Goal: Task Accomplishment & Management: Use online tool/utility

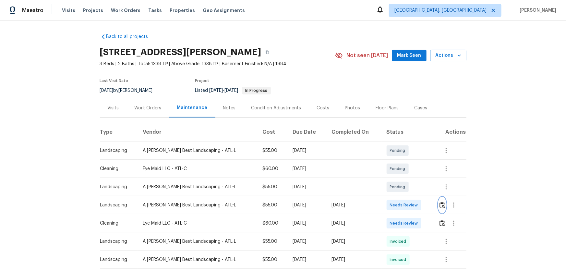
click at [402, 179] on img "button" at bounding box center [442, 205] width 6 height 6
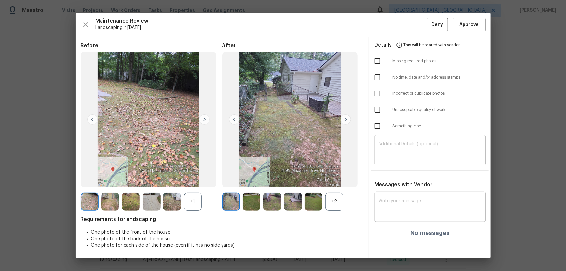
click at [337, 179] on div "+2" at bounding box center [334, 202] width 18 height 18
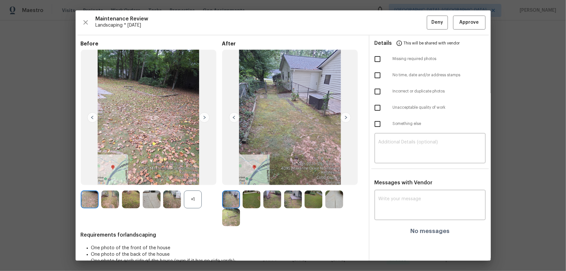
click at [194, 179] on div "+1" at bounding box center [193, 199] width 18 height 18
click at [255, 179] on img at bounding box center [251, 199] width 18 height 18
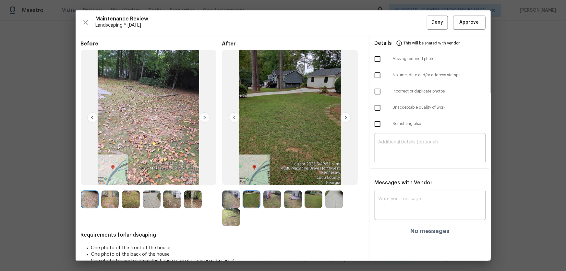
click at [268, 179] on img at bounding box center [272, 199] width 18 height 18
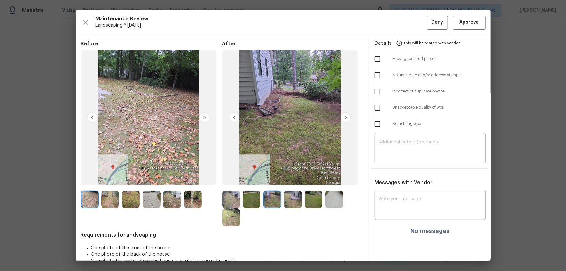
click at [280, 179] on div at bounding box center [273, 199] width 21 height 18
click at [288, 179] on img at bounding box center [293, 199] width 18 height 18
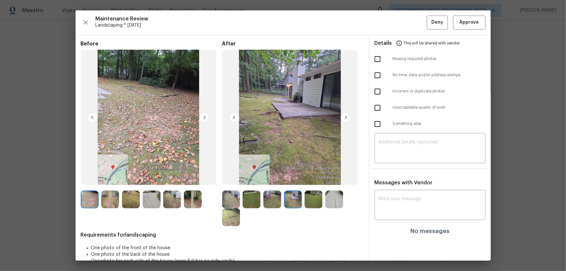
click at [312, 179] on img at bounding box center [313, 199] width 18 height 18
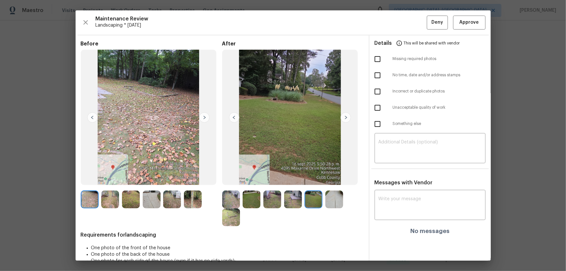
click at [329, 179] on img at bounding box center [334, 199] width 18 height 18
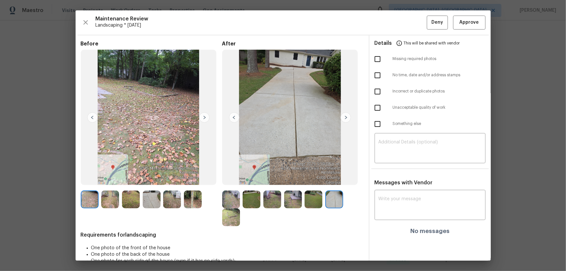
click at [218, 179] on div "Before" at bounding box center [151, 134] width 141 height 186
click at [226, 179] on img at bounding box center [231, 217] width 18 height 18
click at [229, 179] on img at bounding box center [231, 199] width 18 height 18
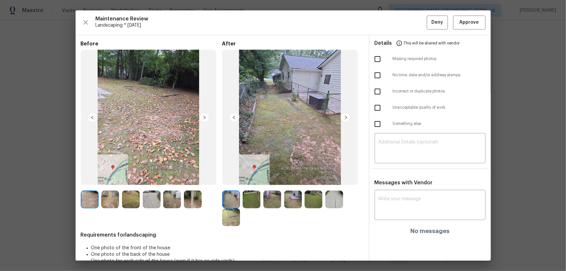
click at [248, 179] on img at bounding box center [251, 199] width 18 height 18
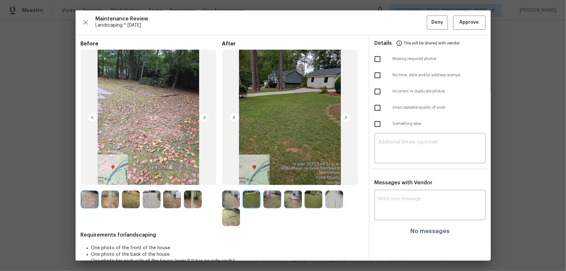
click at [271, 179] on img at bounding box center [272, 199] width 18 height 18
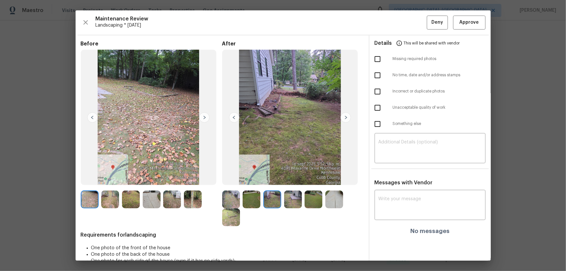
click at [297, 179] on img at bounding box center [293, 199] width 18 height 18
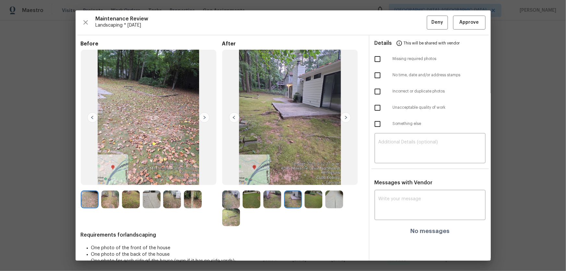
click at [235, 179] on img at bounding box center [231, 199] width 18 height 18
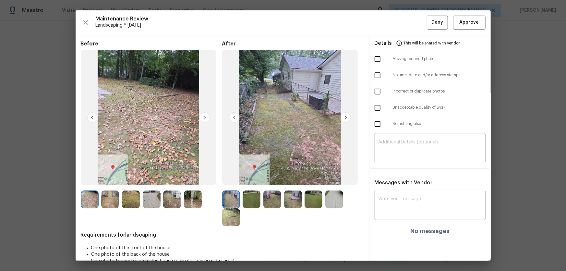
click at [244, 179] on img at bounding box center [251, 199] width 18 height 18
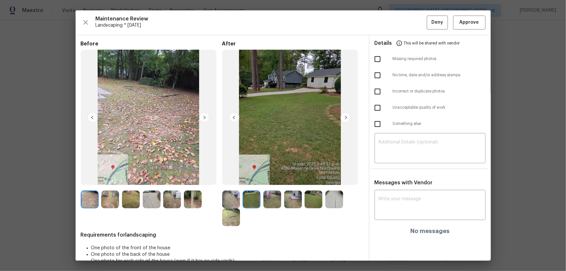
click at [264, 179] on img at bounding box center [272, 199] width 18 height 18
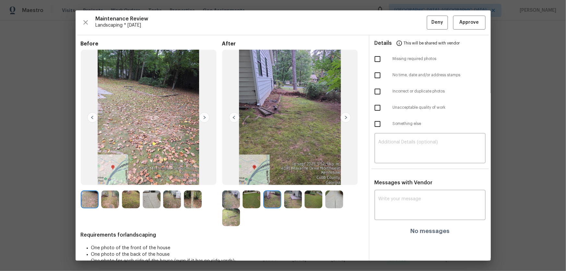
click at [288, 179] on img at bounding box center [293, 199] width 18 height 18
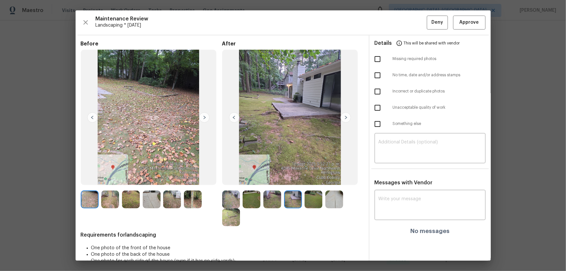
click at [317, 179] on img at bounding box center [313, 199] width 18 height 18
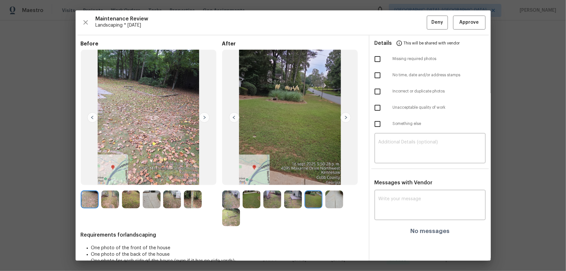
click at [327, 179] on img at bounding box center [334, 199] width 18 height 18
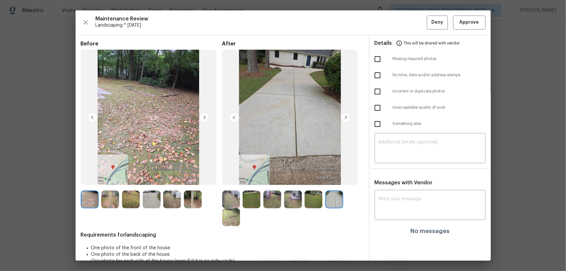
click at [227, 179] on img at bounding box center [231, 217] width 18 height 18
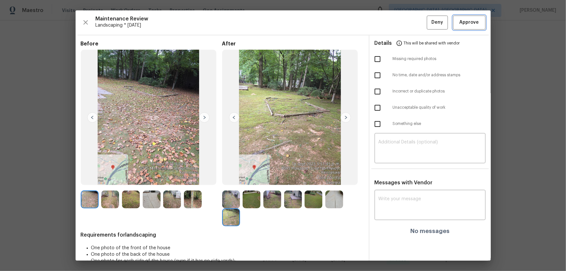
click at [402, 17] on button "Approve" at bounding box center [469, 23] width 32 height 14
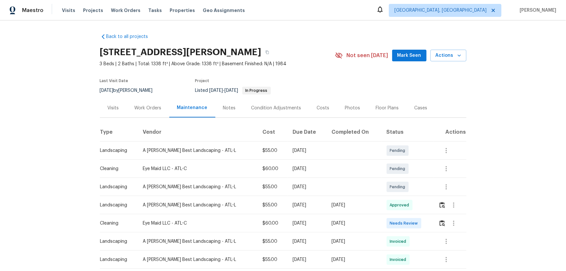
scroll to position [29, 0]
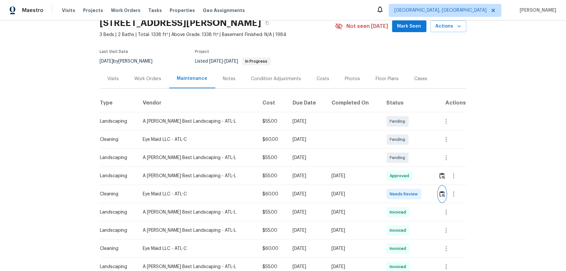
click at [402, 179] on img "button" at bounding box center [442, 194] width 6 height 6
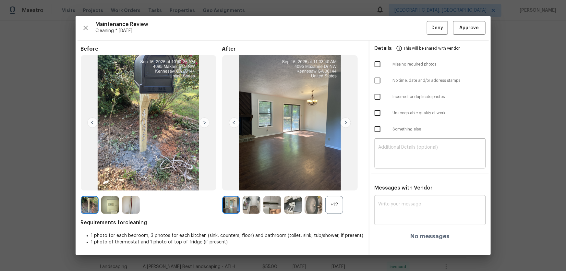
click at [333, 179] on div "+12" at bounding box center [334, 205] width 18 height 18
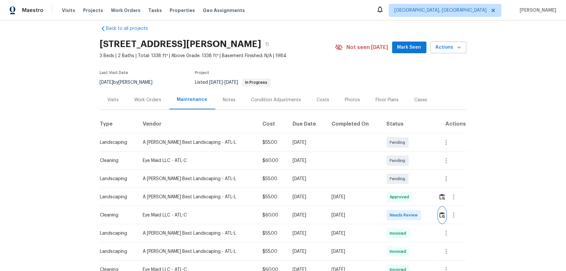
scroll to position [0, 0]
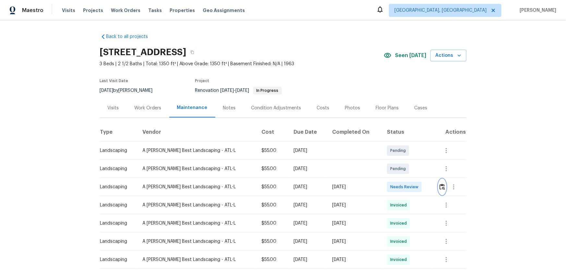
click at [439, 185] on img "button" at bounding box center [442, 186] width 6 height 6
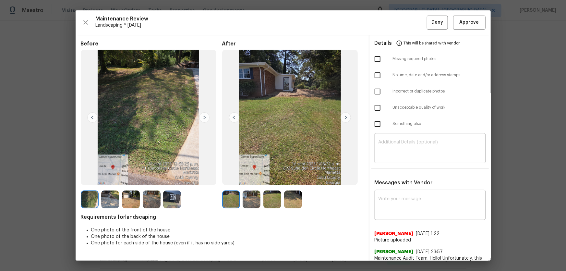
click at [244, 205] on img at bounding box center [251, 199] width 18 height 18
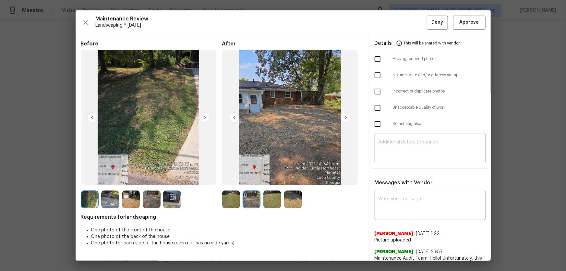
click at [268, 203] on img at bounding box center [272, 199] width 18 height 18
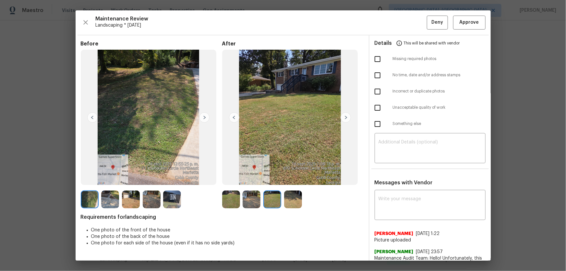
click at [293, 199] on img at bounding box center [293, 199] width 18 height 18
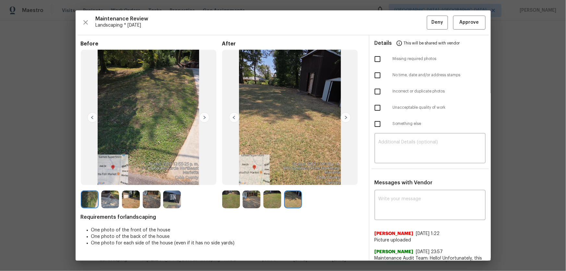
click at [231, 200] on img at bounding box center [231, 199] width 18 height 18
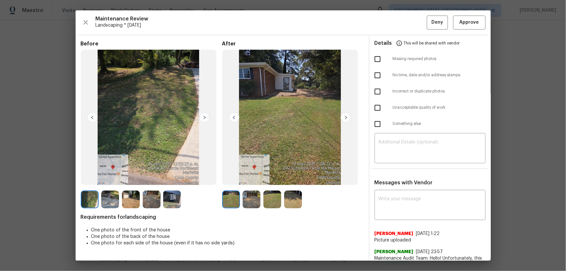
click at [242, 195] on img at bounding box center [251, 199] width 18 height 18
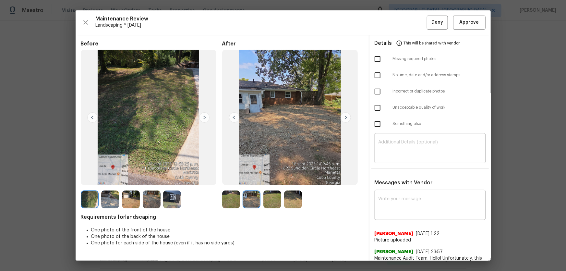
click at [278, 198] on img at bounding box center [272, 199] width 18 height 18
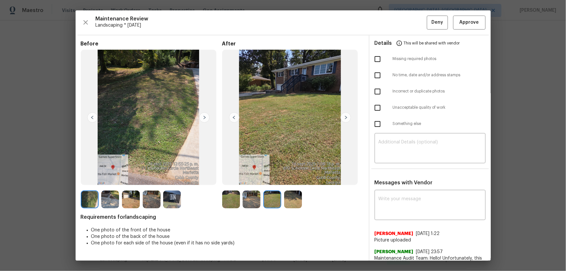
click at [287, 198] on img at bounding box center [293, 199] width 18 height 18
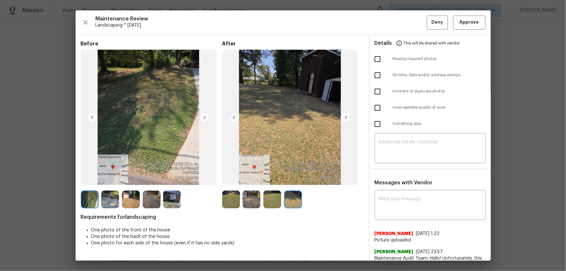
click at [236, 201] on img at bounding box center [231, 199] width 18 height 18
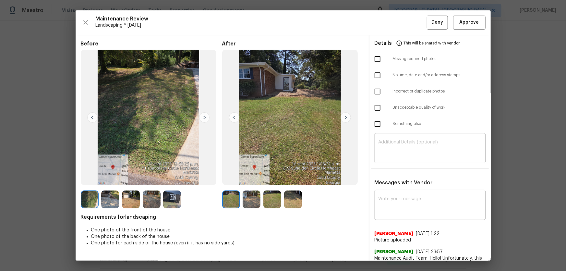
click at [250, 210] on div "Before After Requirements for landscaping One photo of the front of the house O…" at bounding box center [222, 246] width 283 height 410
click at [250, 208] on img at bounding box center [251, 199] width 18 height 18
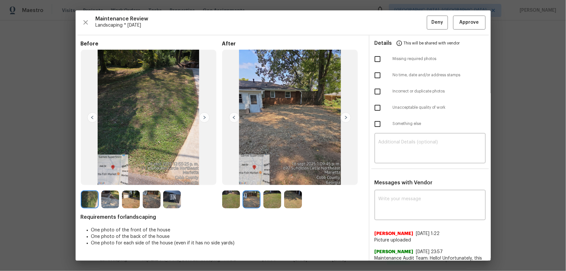
click at [270, 205] on img at bounding box center [272, 199] width 18 height 18
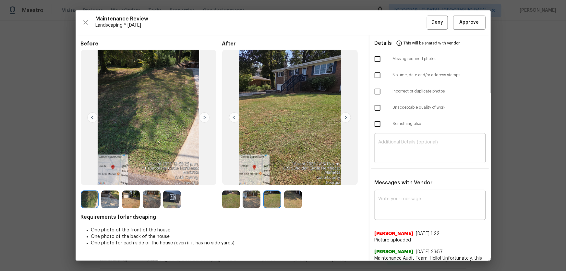
click at [286, 206] on img at bounding box center [293, 199] width 18 height 18
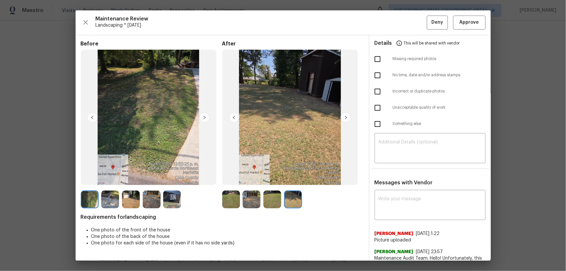
click at [224, 205] on img at bounding box center [231, 199] width 18 height 18
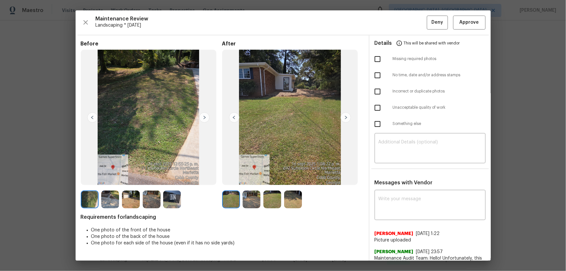
click at [247, 202] on img at bounding box center [251, 199] width 18 height 18
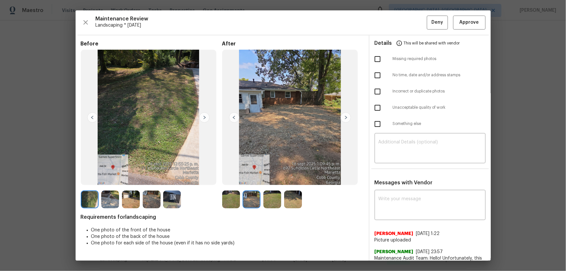
click at [270, 201] on img at bounding box center [272, 199] width 18 height 18
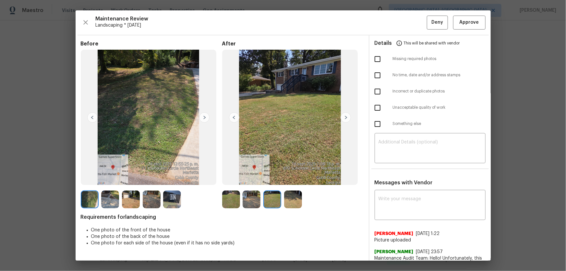
click at [288, 202] on img at bounding box center [293, 199] width 18 height 18
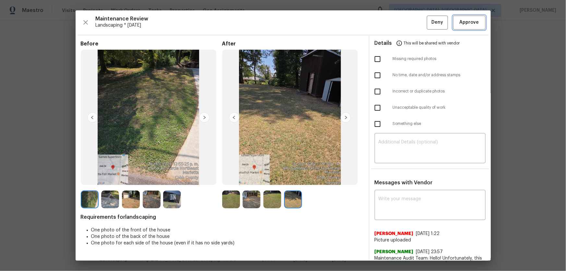
click at [463, 19] on span "Approve" at bounding box center [468, 22] width 19 height 8
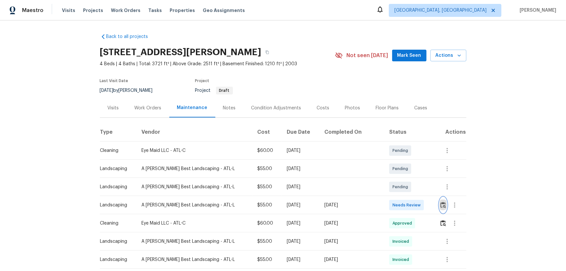
click at [402, 179] on img "button" at bounding box center [443, 205] width 6 height 6
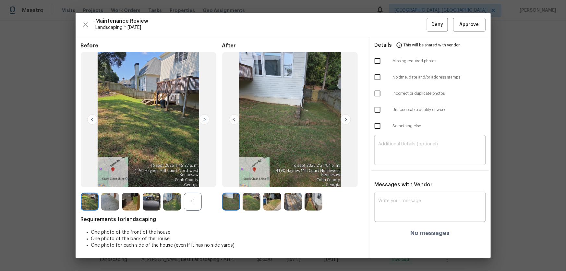
click at [254, 179] on img at bounding box center [251, 202] width 18 height 18
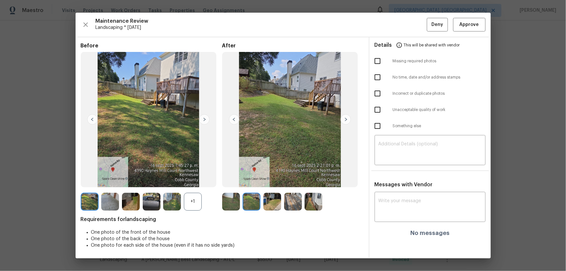
click at [271, 179] on img at bounding box center [272, 202] width 18 height 18
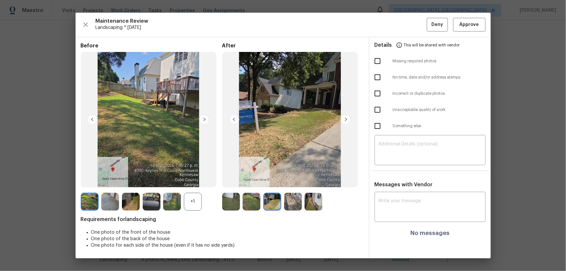
click at [293, 179] on img at bounding box center [293, 202] width 18 height 18
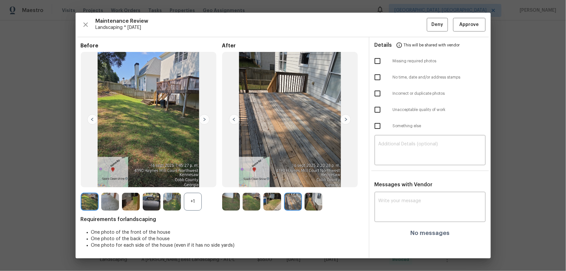
click at [310, 179] on img at bounding box center [313, 202] width 18 height 18
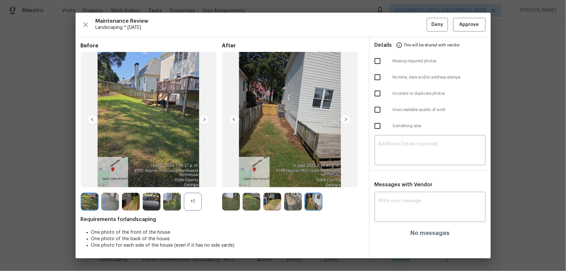
click at [196, 179] on div "+1" at bounding box center [193, 202] width 18 height 18
click at [232, 179] on img at bounding box center [231, 202] width 18 height 18
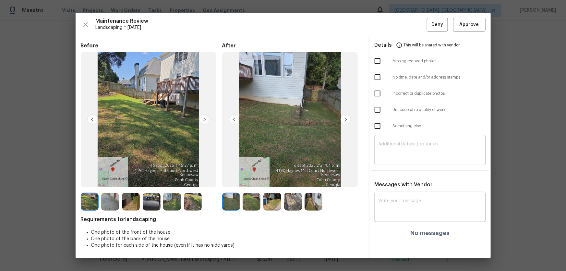
click at [253, 179] on img at bounding box center [251, 202] width 18 height 18
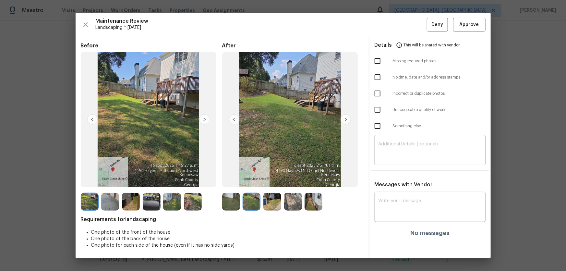
click at [278, 179] on img at bounding box center [272, 202] width 18 height 18
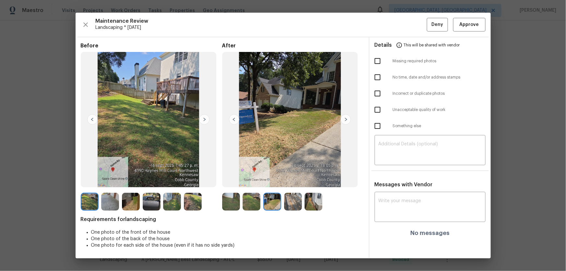
click at [299, 179] on img at bounding box center [293, 202] width 18 height 18
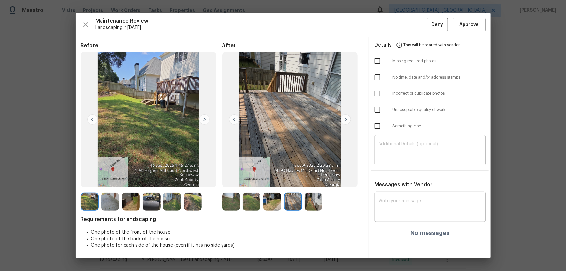
click at [307, 179] on img at bounding box center [313, 202] width 18 height 18
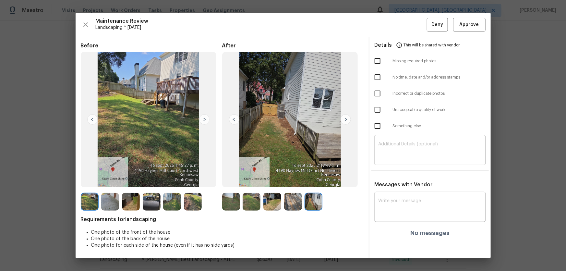
click at [237, 179] on img at bounding box center [231, 202] width 18 height 18
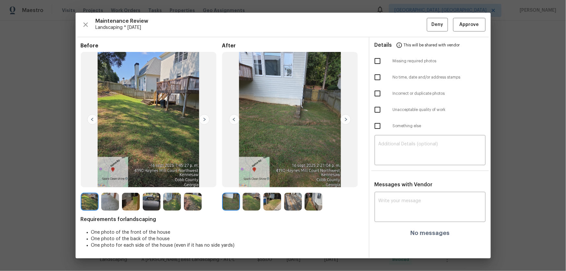
click at [249, 179] on img at bounding box center [251, 202] width 18 height 18
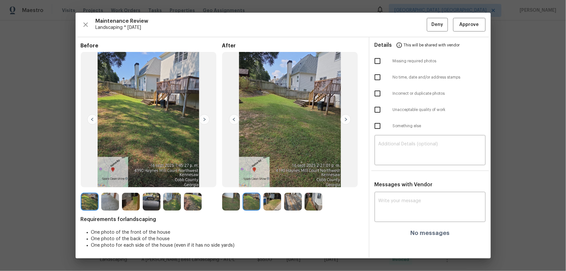
click at [276, 179] on img at bounding box center [272, 202] width 18 height 18
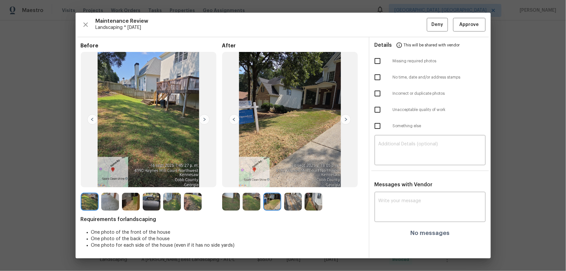
click at [286, 179] on img at bounding box center [293, 202] width 18 height 18
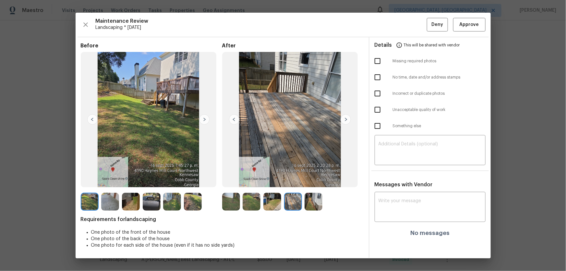
click at [310, 179] on img at bounding box center [313, 202] width 18 height 18
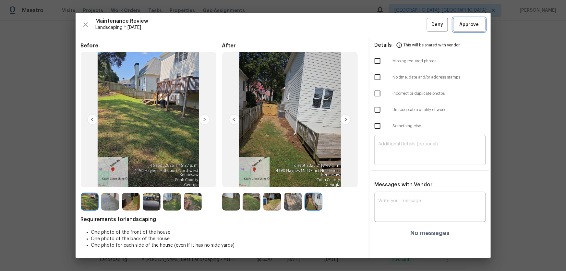
click at [402, 23] on span "Approve" at bounding box center [468, 25] width 19 height 8
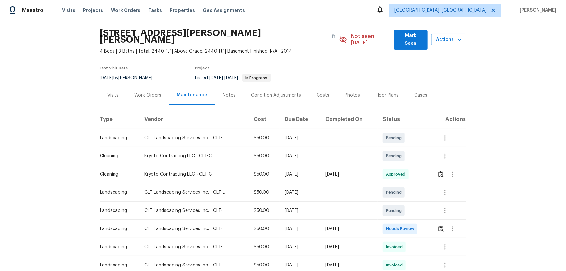
scroll to position [29, 0]
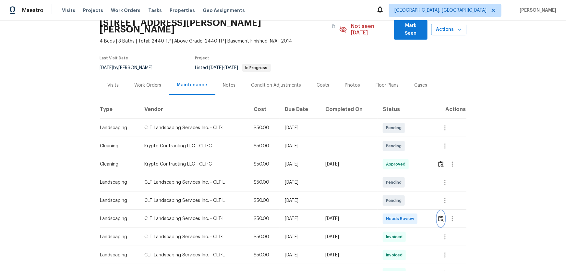
click at [402, 179] on img "button" at bounding box center [441, 218] width 6 height 6
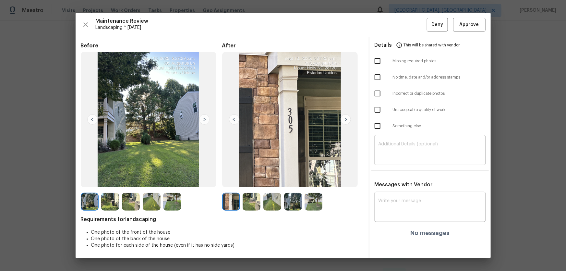
click at [255, 179] on img at bounding box center [251, 202] width 18 height 18
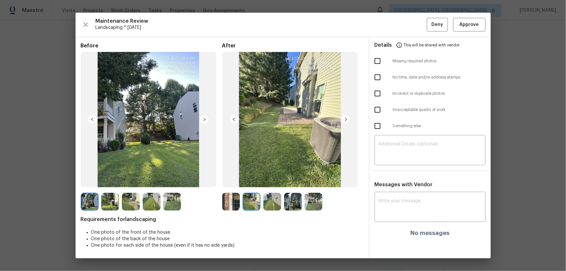
click at [275, 179] on img at bounding box center [272, 202] width 18 height 18
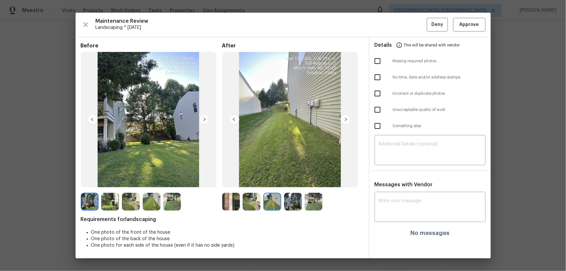
click at [289, 179] on img at bounding box center [293, 202] width 18 height 18
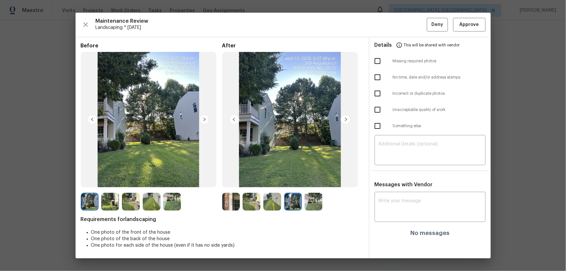
click at [310, 179] on img at bounding box center [313, 202] width 18 height 18
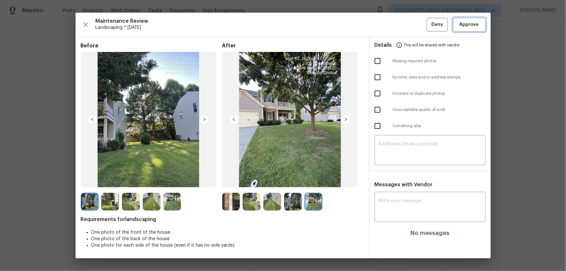
click at [402, 28] on span "Approve" at bounding box center [468, 25] width 19 height 8
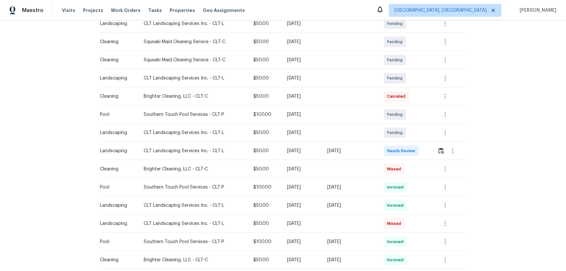
scroll to position [147, 0]
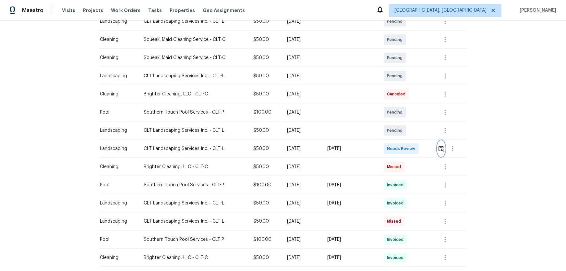
click at [402, 146] on img "button" at bounding box center [441, 148] width 6 height 6
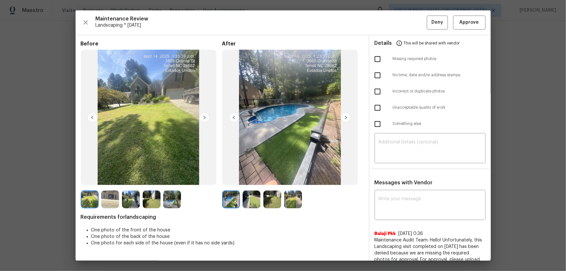
click at [255, 179] on img at bounding box center [251, 199] width 18 height 18
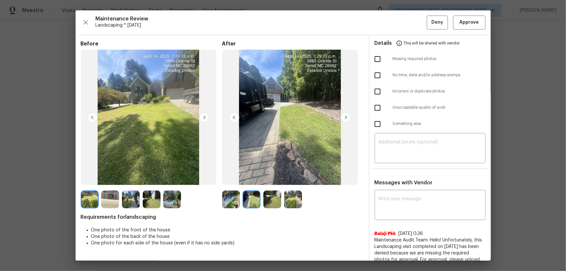
click at [269, 179] on img at bounding box center [272, 199] width 18 height 18
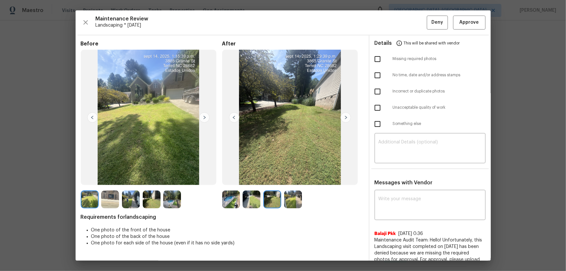
click at [287, 179] on img at bounding box center [293, 199] width 18 height 18
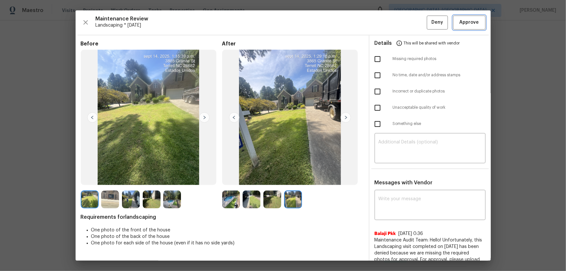
click at [402, 24] on span "Approve" at bounding box center [468, 22] width 19 height 8
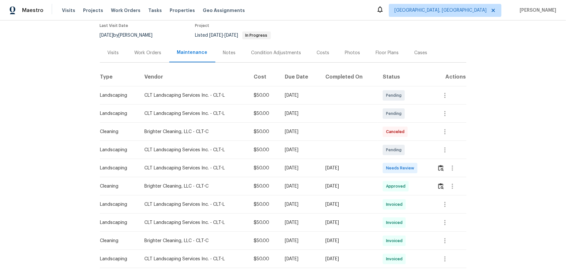
scroll to position [59, 0]
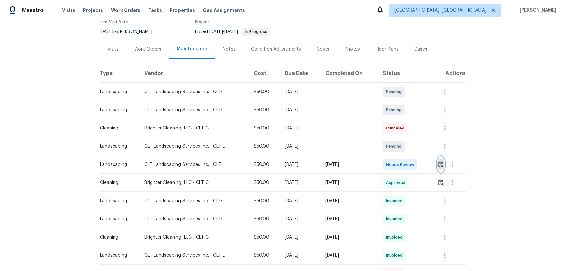
click at [402, 161] on img "button" at bounding box center [441, 164] width 6 height 6
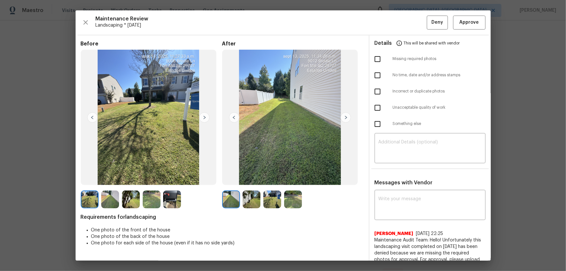
click at [252, 179] on img at bounding box center [251, 199] width 18 height 18
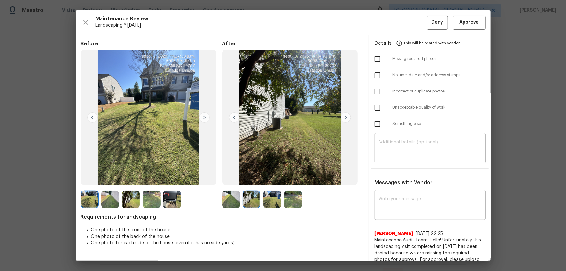
click at [261, 179] on div at bounding box center [252, 199] width 21 height 18
click at [272, 179] on img at bounding box center [272, 199] width 18 height 18
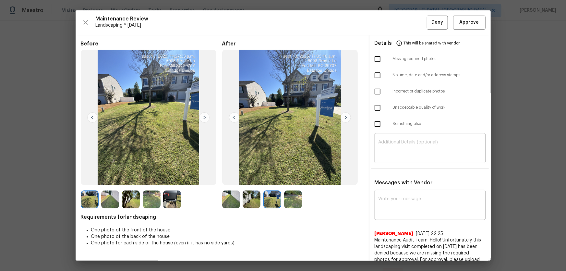
click at [288, 179] on img at bounding box center [293, 199] width 18 height 18
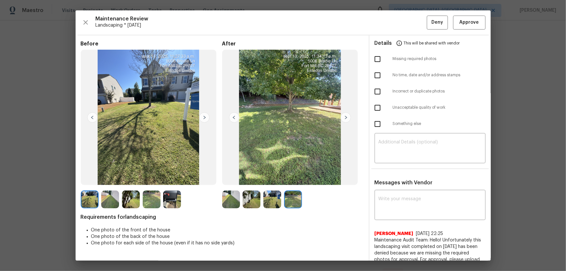
click at [233, 179] on img at bounding box center [231, 199] width 18 height 18
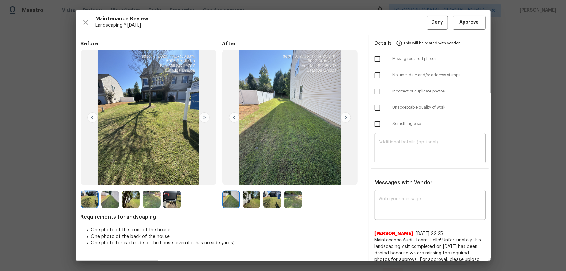
click at [249, 179] on img at bounding box center [251, 199] width 18 height 18
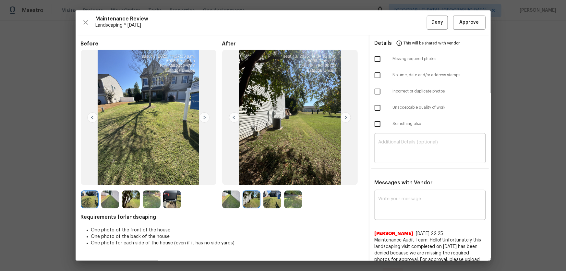
click at [271, 179] on img at bounding box center [272, 199] width 18 height 18
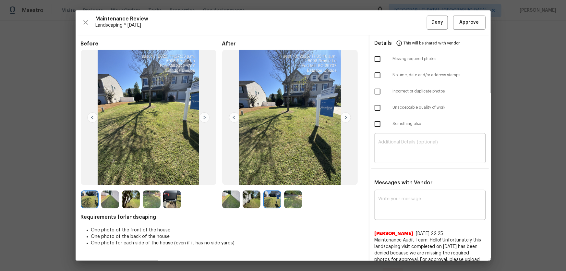
click at [289, 179] on img at bounding box center [293, 199] width 18 height 18
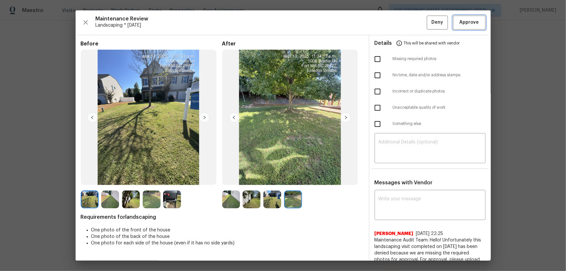
click at [402, 27] on button "Approve" at bounding box center [469, 23] width 32 height 14
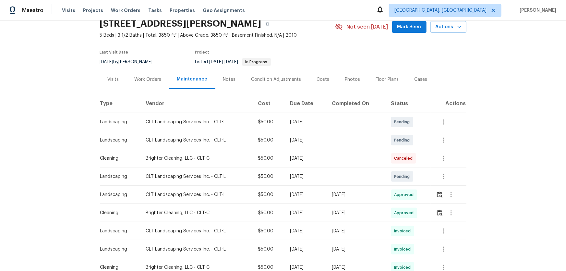
scroll to position [0, 0]
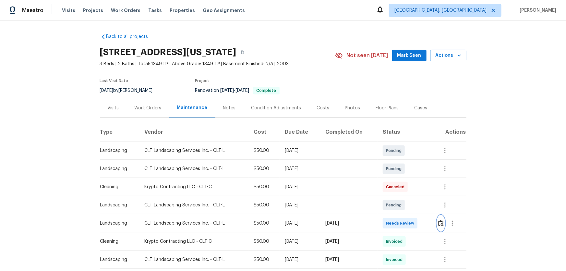
click at [402, 179] on button "button" at bounding box center [440, 223] width 7 height 16
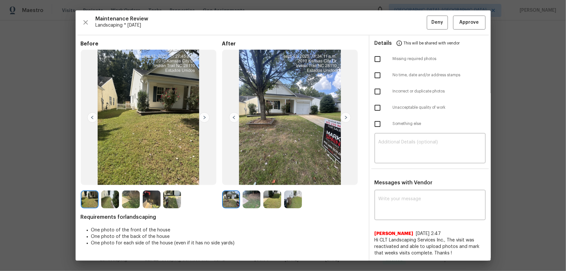
click at [243, 179] on img at bounding box center [251, 199] width 18 height 18
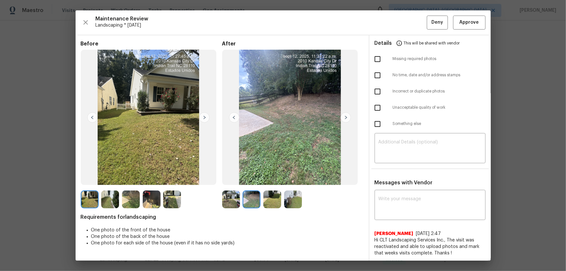
click at [265, 179] on img at bounding box center [272, 199] width 18 height 18
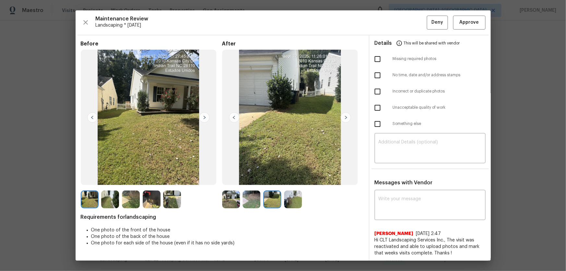
click at [288, 179] on img at bounding box center [293, 199] width 18 height 18
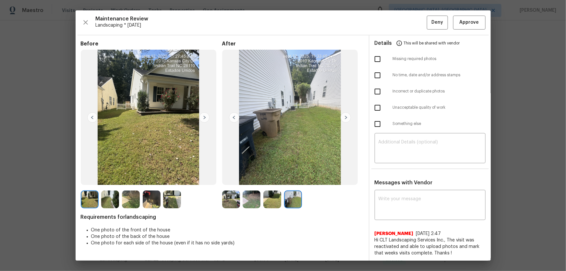
click at [227, 179] on img at bounding box center [231, 199] width 18 height 18
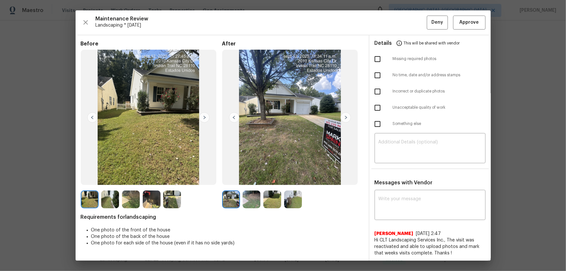
click at [245, 179] on img at bounding box center [251, 199] width 18 height 18
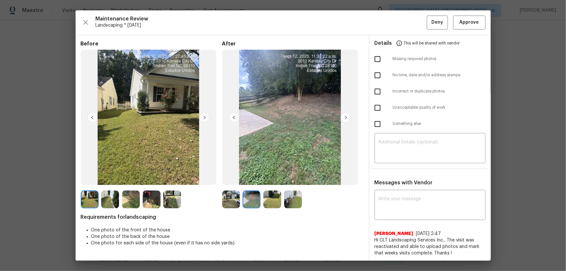
click at [275, 179] on img at bounding box center [272, 199] width 18 height 18
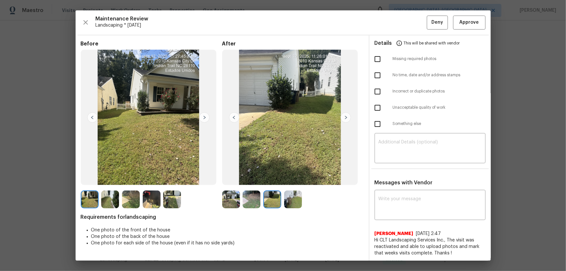
click at [242, 179] on img at bounding box center [251, 199] width 18 height 18
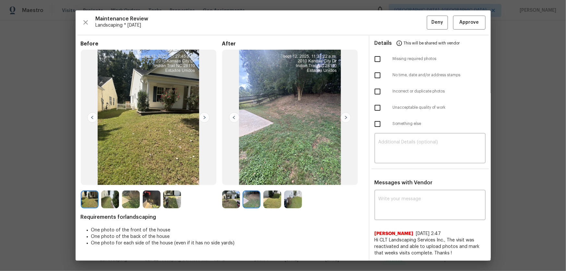
click at [237, 179] on img at bounding box center [231, 199] width 18 height 18
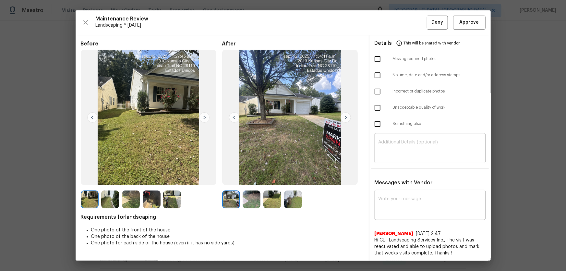
click at [240, 179] on div at bounding box center [232, 199] width 21 height 18
click at [243, 179] on img at bounding box center [251, 199] width 18 height 18
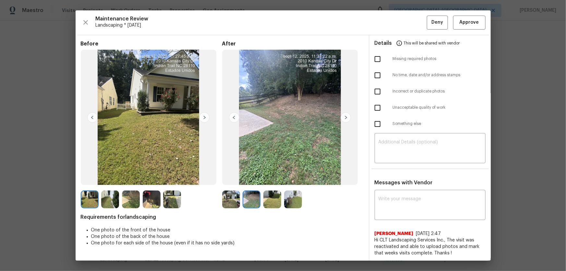
click at [267, 179] on img at bounding box center [272, 199] width 18 height 18
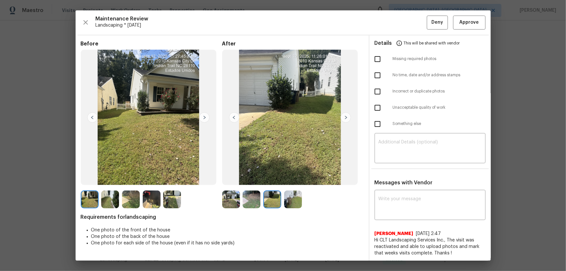
click at [291, 179] on img at bounding box center [293, 199] width 18 height 18
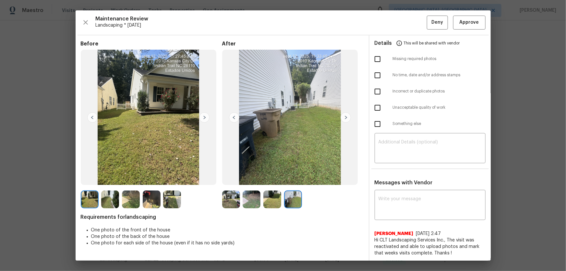
click at [267, 179] on img at bounding box center [272, 199] width 18 height 18
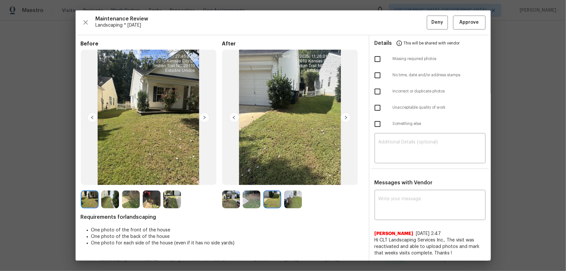
click at [254, 179] on img at bounding box center [251, 199] width 18 height 18
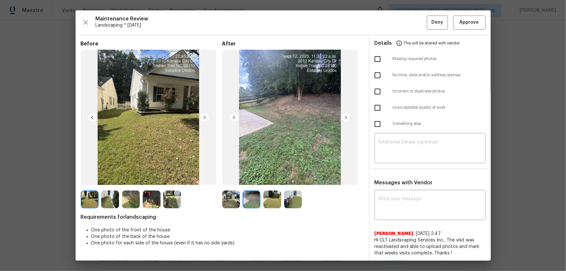
click at [231, 179] on img at bounding box center [231, 199] width 18 height 18
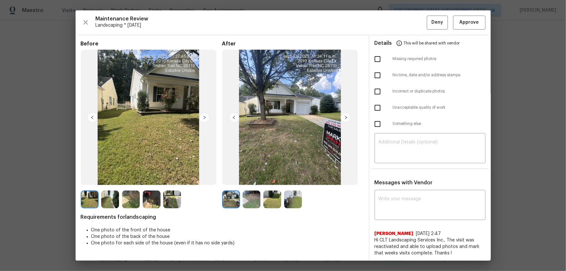
click at [245, 179] on img at bounding box center [251, 199] width 18 height 18
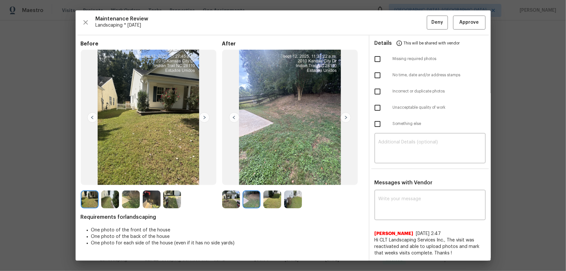
click at [263, 179] on img at bounding box center [272, 199] width 18 height 18
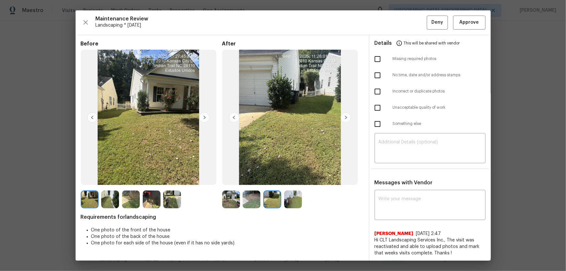
click at [286, 179] on img at bounding box center [293, 199] width 18 height 18
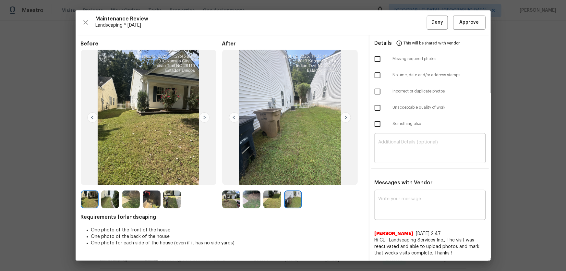
click at [246, 179] on img at bounding box center [251, 199] width 18 height 18
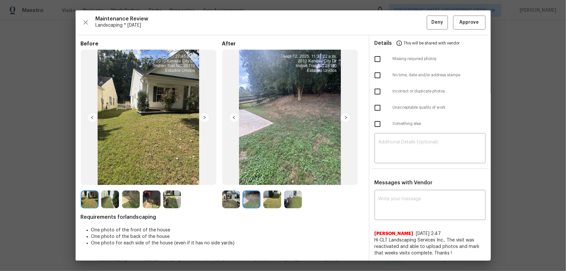
click at [230, 179] on img at bounding box center [231, 199] width 18 height 18
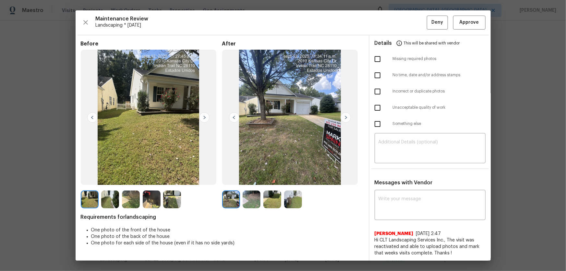
click at [251, 179] on img at bounding box center [251, 199] width 18 height 18
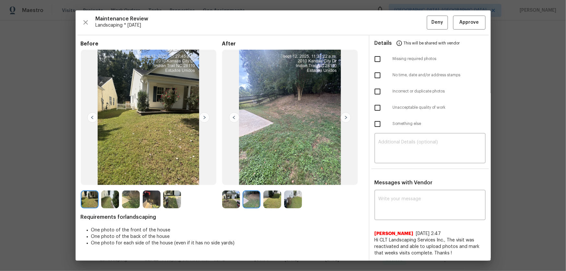
click at [271, 179] on img at bounding box center [272, 199] width 18 height 18
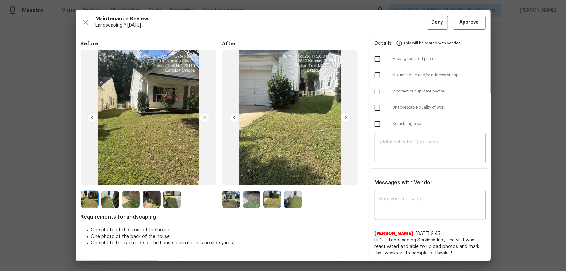
click at [286, 179] on img at bounding box center [293, 199] width 18 height 18
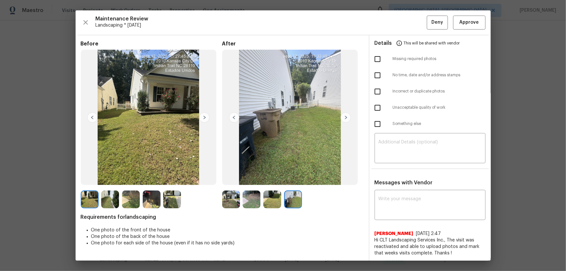
click at [228, 179] on img at bounding box center [231, 199] width 18 height 18
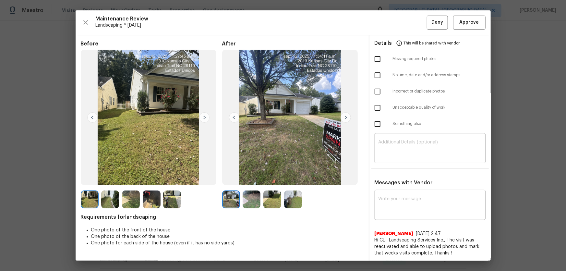
click at [156, 179] on img at bounding box center [152, 199] width 18 height 18
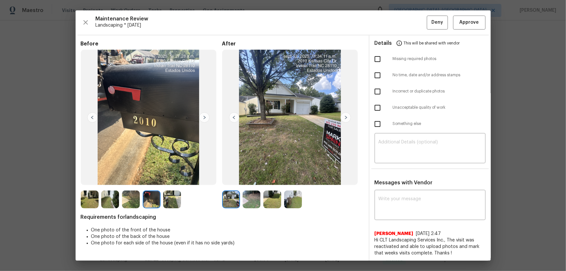
click at [175, 179] on img at bounding box center [172, 199] width 18 height 18
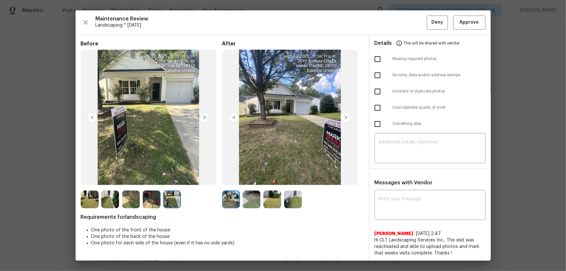
scroll to position [59, 0]
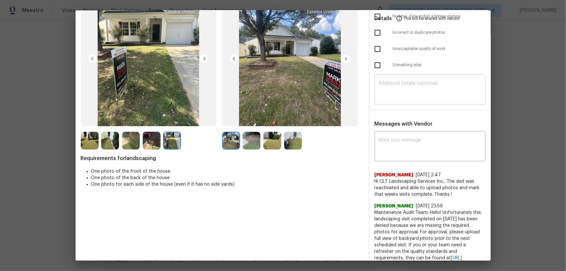
click at [390, 88] on textarea at bounding box center [429, 90] width 103 height 18
paste textarea "Maintenance Audit Team: Hello! Unfortunately, this landscaping visit completed …"
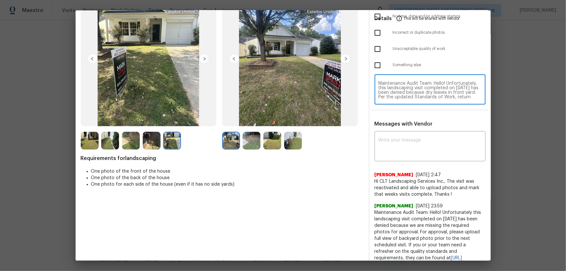
scroll to position [50, 0]
type textarea "Maintenance Audit Team: Hello! Unfortunately, this landscaping visit completed …"
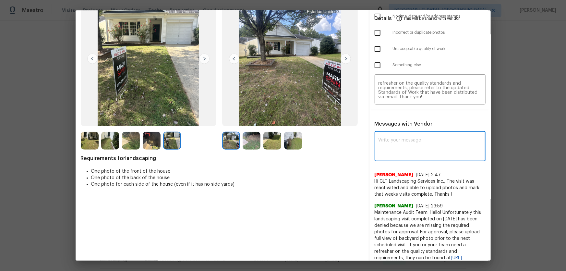
click at [398, 138] on textarea at bounding box center [429, 147] width 103 height 18
paste textarea "Maintenance Audit Team: Hello! Unfortunately, this landscaping visit completed …"
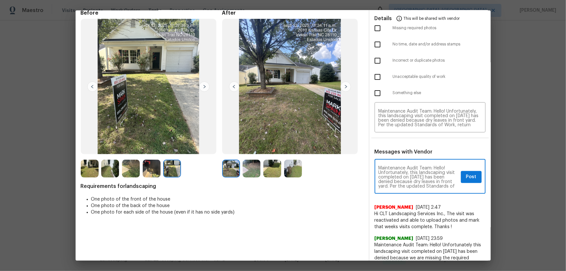
scroll to position [0, 0]
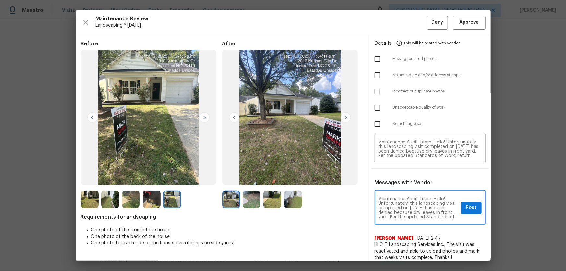
type textarea "Maintenance Audit Team: Hello! Unfortunately, this landscaping visit completed …"
click at [373, 106] on input "checkbox" at bounding box center [377, 108] width 14 height 14
checkbox input "true"
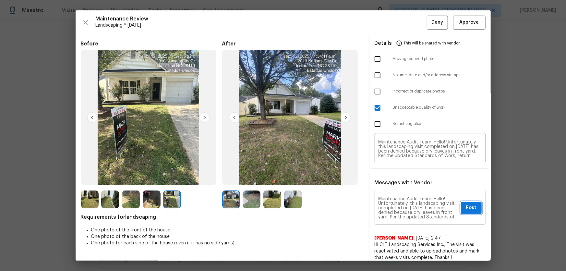
click at [402, 179] on span "Post" at bounding box center [471, 208] width 10 height 8
click at [402, 25] on span "Deny" at bounding box center [437, 22] width 12 height 8
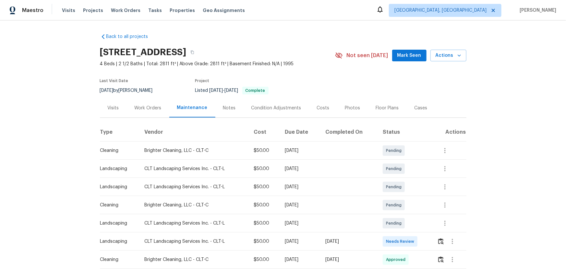
scroll to position [29, 0]
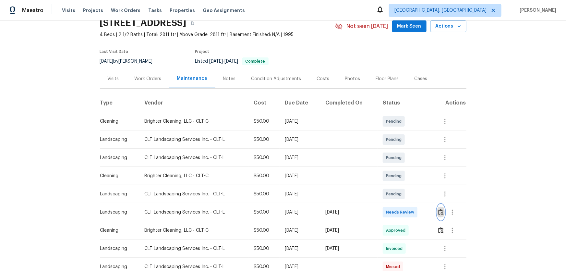
click at [402, 179] on button "button" at bounding box center [440, 212] width 7 height 16
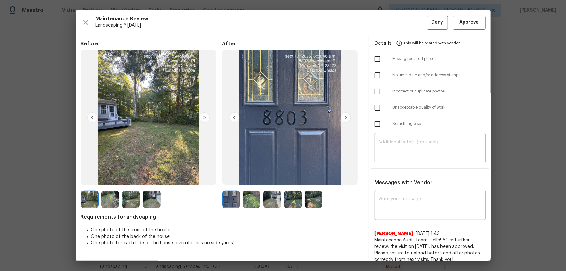
click at [252, 179] on img at bounding box center [251, 199] width 18 height 18
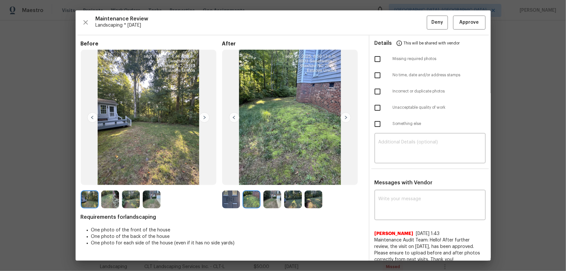
click at [272, 179] on img at bounding box center [272, 199] width 18 height 18
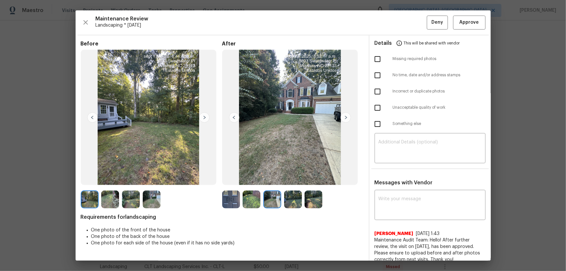
click at [292, 179] on img at bounding box center [293, 199] width 18 height 18
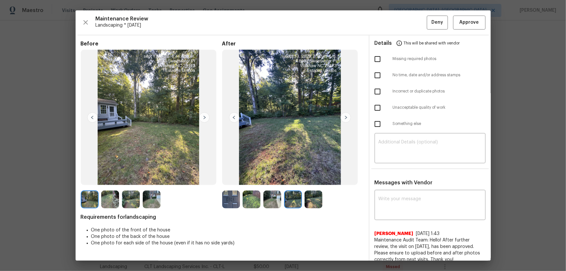
click at [312, 179] on img at bounding box center [313, 199] width 18 height 18
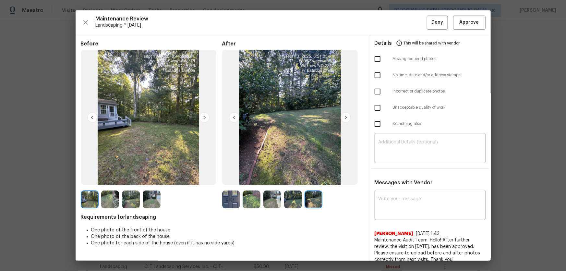
click at [249, 179] on img at bounding box center [251, 199] width 18 height 18
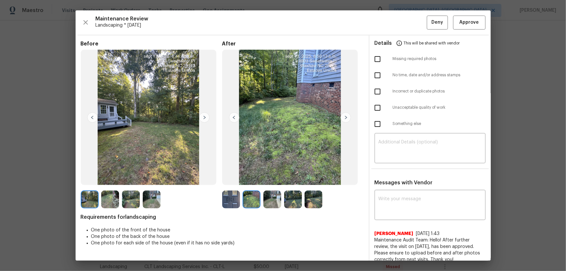
click at [275, 179] on img at bounding box center [272, 199] width 18 height 18
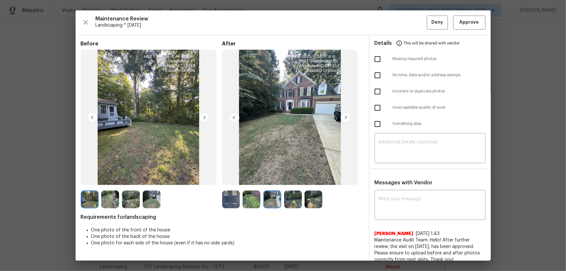
click at [290, 179] on img at bounding box center [293, 199] width 18 height 18
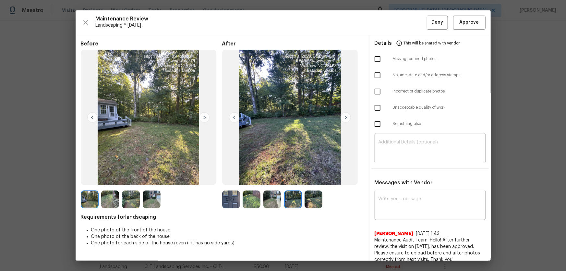
click at [315, 179] on img at bounding box center [313, 199] width 18 height 18
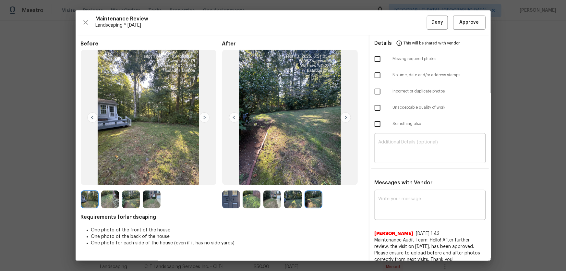
click at [252, 179] on img at bounding box center [251, 199] width 18 height 18
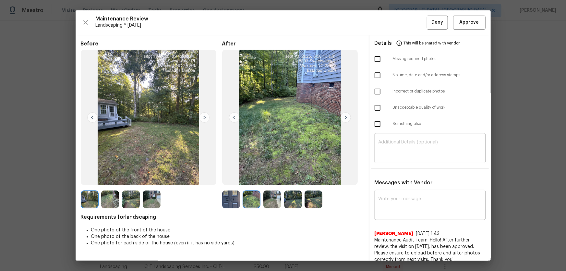
click at [269, 179] on img at bounding box center [272, 199] width 18 height 18
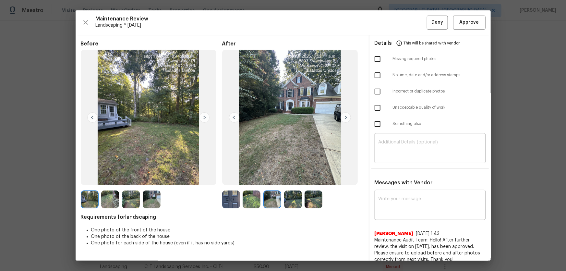
click at [298, 179] on img at bounding box center [293, 199] width 18 height 18
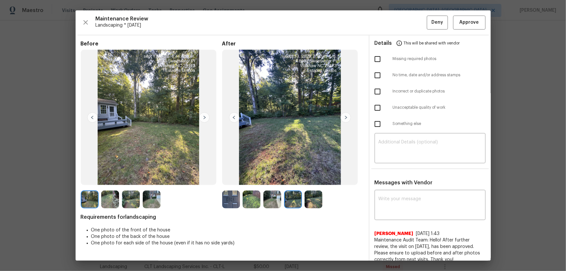
click at [314, 179] on img at bounding box center [313, 199] width 18 height 18
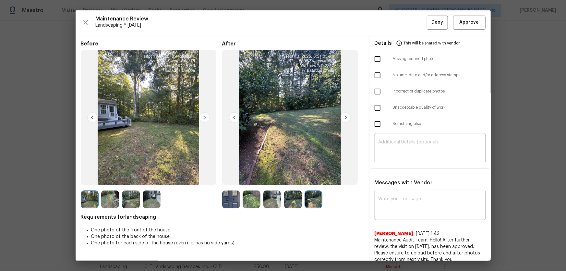
click at [227, 179] on img at bounding box center [231, 199] width 18 height 18
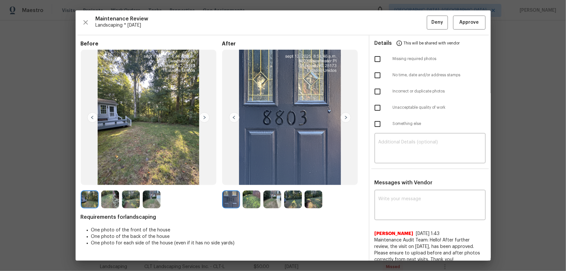
click at [128, 179] on img at bounding box center [131, 199] width 18 height 18
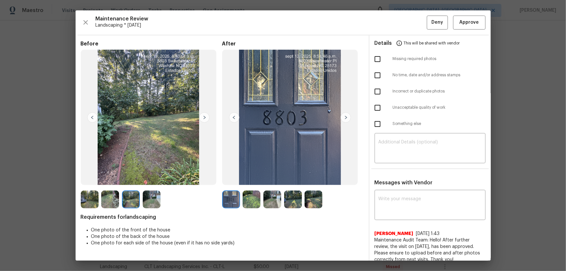
click at [149, 179] on img at bounding box center [152, 199] width 18 height 18
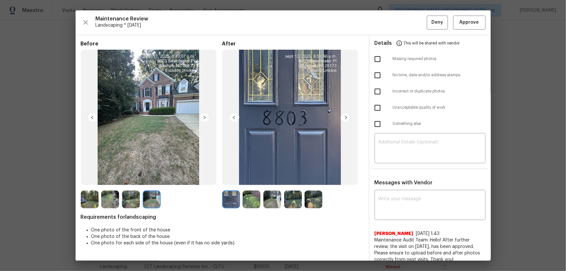
click at [113, 179] on img at bounding box center [110, 199] width 18 height 18
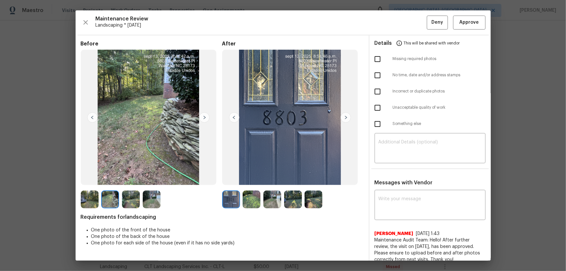
click at [93, 179] on img at bounding box center [90, 199] width 18 height 18
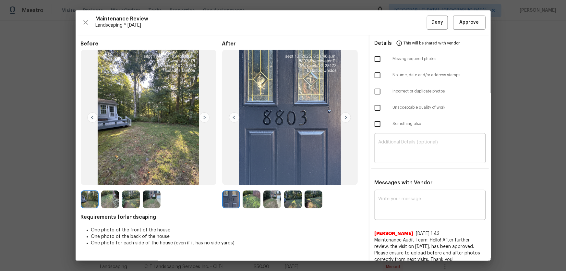
click at [109, 179] on img at bounding box center [110, 199] width 18 height 18
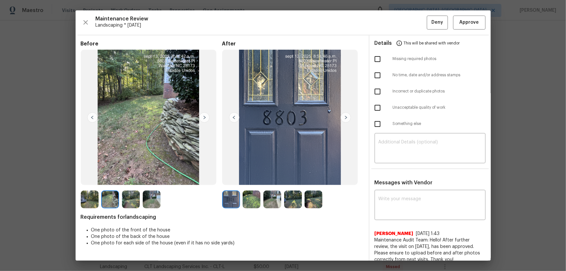
click at [114, 179] on img at bounding box center [110, 199] width 18 height 18
click at [130, 179] on img at bounding box center [131, 199] width 18 height 18
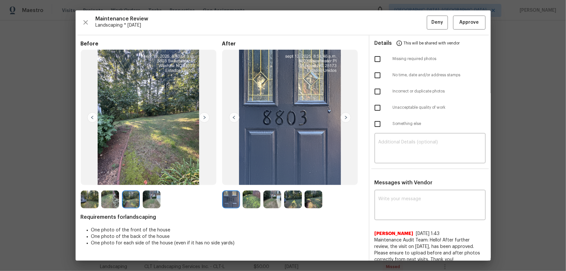
click at [150, 179] on img at bounding box center [152, 199] width 18 height 18
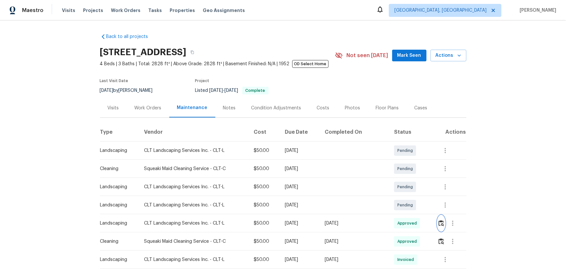
click at [438, 223] on img "button" at bounding box center [441, 223] width 6 height 6
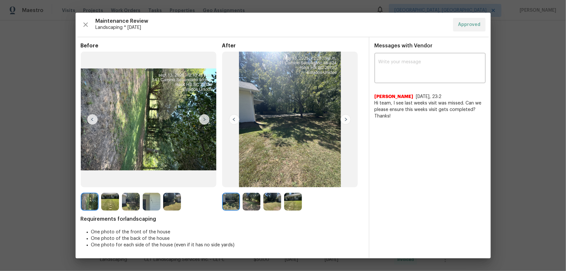
click at [246, 204] on img at bounding box center [251, 202] width 18 height 18
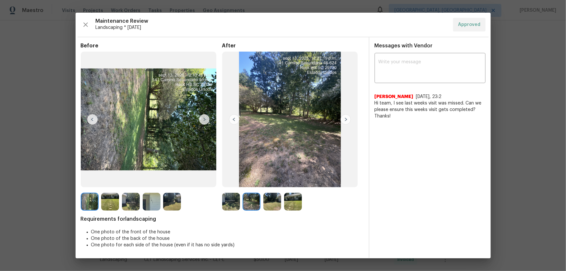
click at [274, 207] on img at bounding box center [272, 202] width 18 height 18
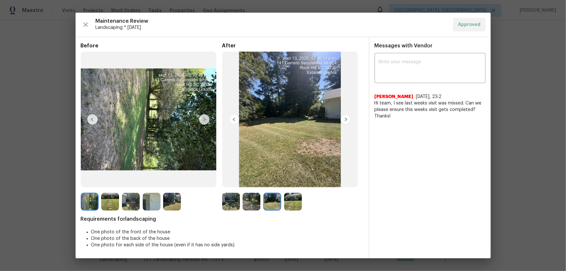
click at [292, 207] on img at bounding box center [293, 202] width 18 height 18
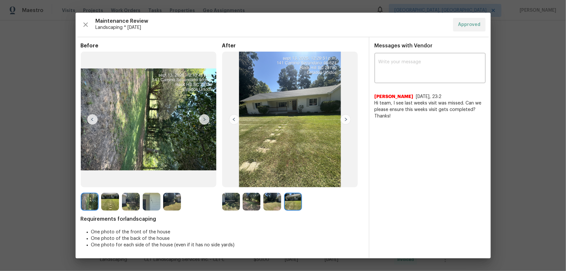
click at [232, 204] on img at bounding box center [231, 202] width 18 height 18
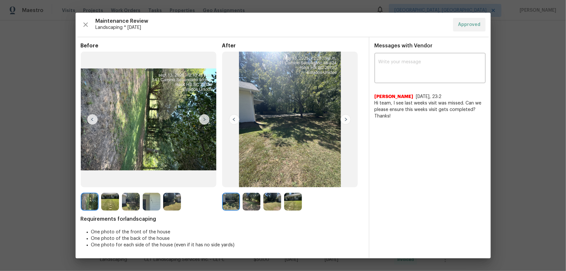
click at [250, 204] on img at bounding box center [251, 202] width 18 height 18
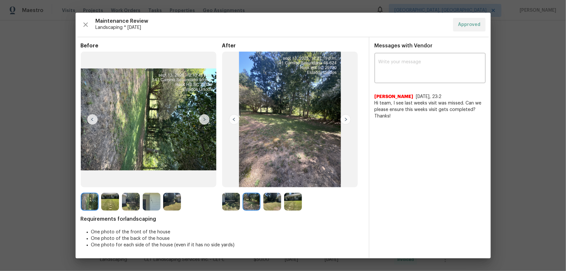
click at [258, 205] on img at bounding box center [251, 202] width 18 height 18
click at [268, 204] on img at bounding box center [272, 202] width 18 height 18
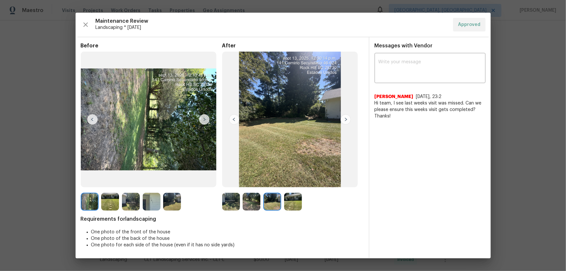
click at [234, 195] on img at bounding box center [231, 202] width 18 height 18
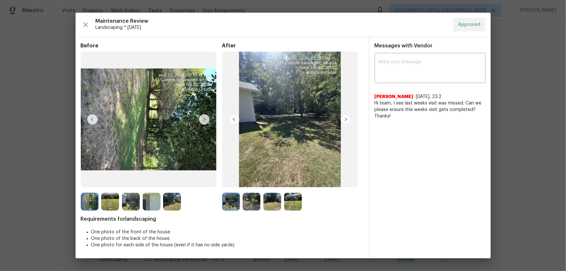
click at [249, 202] on img at bounding box center [251, 202] width 18 height 18
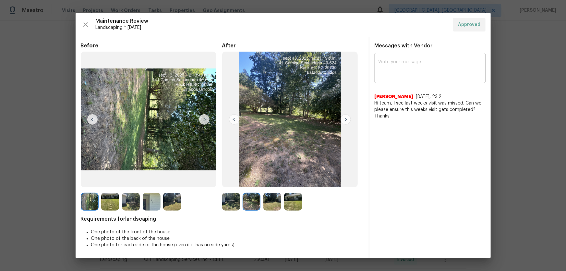
click at [271, 202] on img at bounding box center [272, 202] width 18 height 18
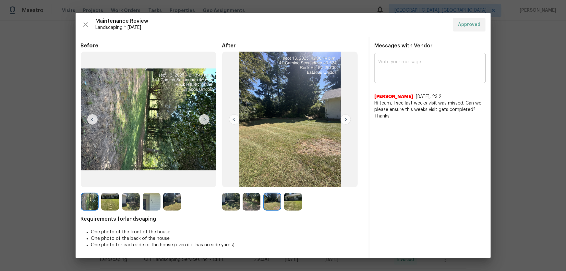
click at [292, 202] on img at bounding box center [293, 202] width 18 height 18
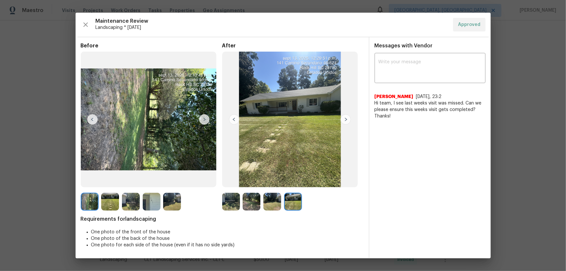
click at [234, 201] on img at bounding box center [231, 202] width 18 height 18
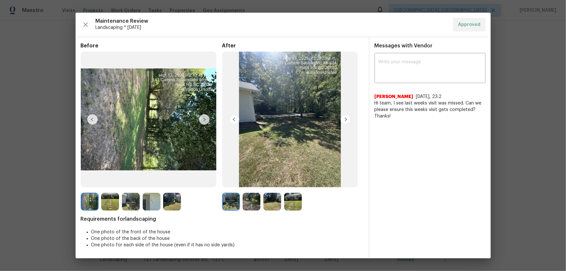
click at [249, 202] on img at bounding box center [251, 202] width 18 height 18
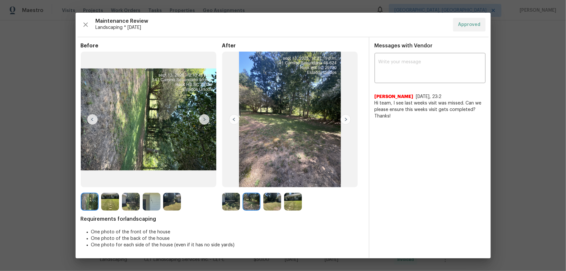
click at [251, 204] on img at bounding box center [251, 202] width 18 height 18
click at [233, 202] on img at bounding box center [231, 202] width 18 height 18
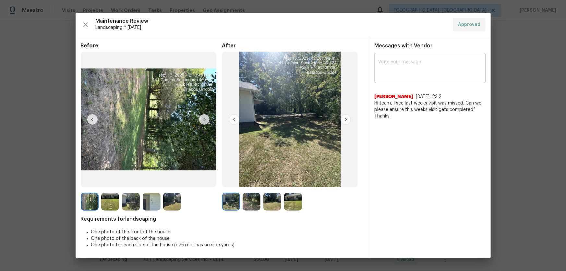
click at [249, 203] on img at bounding box center [251, 202] width 18 height 18
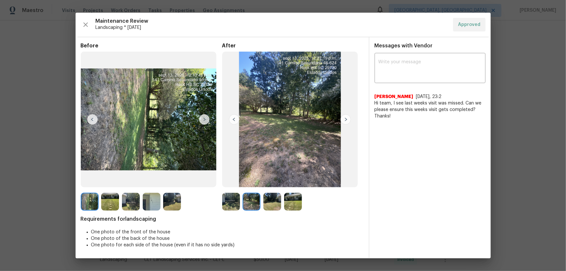
click at [271, 203] on img at bounding box center [272, 202] width 18 height 18
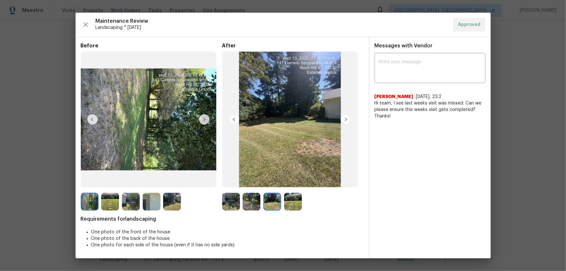
click at [290, 203] on img at bounding box center [293, 202] width 18 height 18
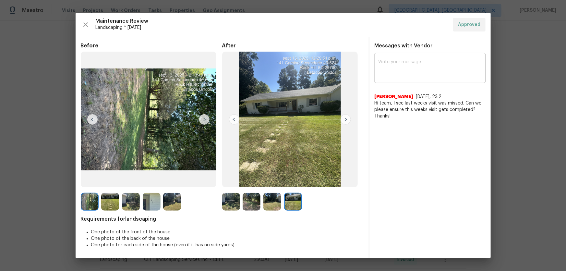
click at [237, 206] on img at bounding box center [231, 202] width 18 height 18
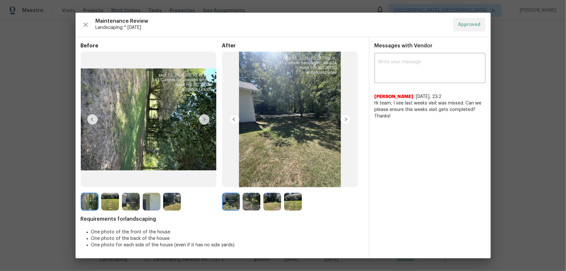
click at [292, 203] on img at bounding box center [293, 202] width 18 height 18
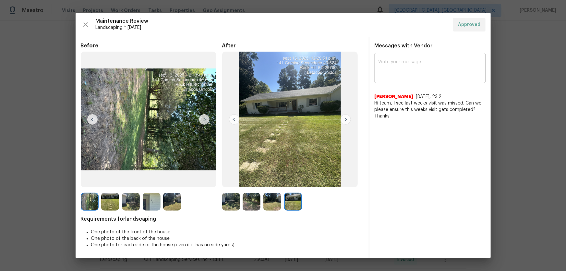
click at [258, 201] on img at bounding box center [251, 202] width 18 height 18
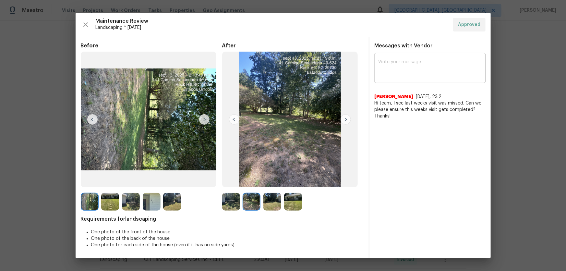
click at [265, 200] on img at bounding box center [272, 202] width 18 height 18
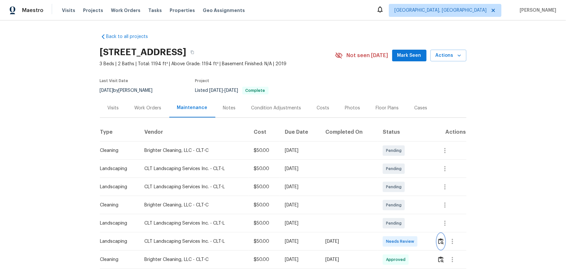
click at [437, 245] on button "button" at bounding box center [440, 241] width 7 height 16
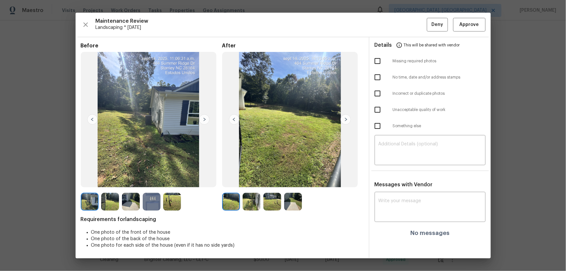
click at [254, 205] on img at bounding box center [251, 202] width 18 height 18
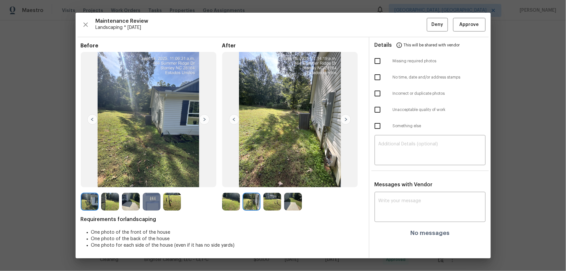
click at [269, 204] on img at bounding box center [272, 202] width 18 height 18
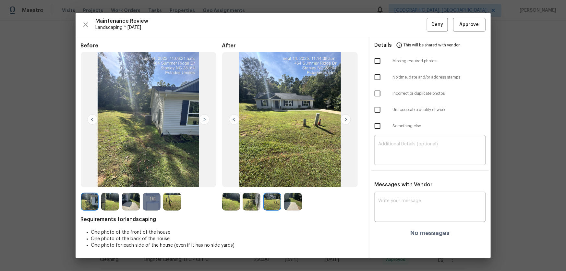
click at [291, 204] on img at bounding box center [293, 202] width 18 height 18
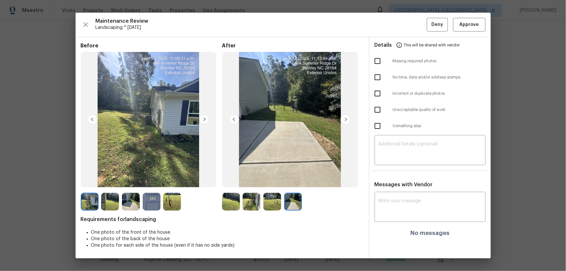
click at [156, 196] on img at bounding box center [152, 202] width 18 height 18
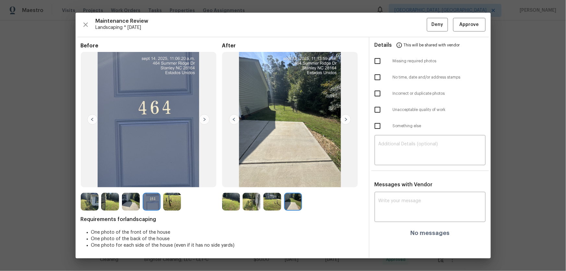
click at [166, 197] on img at bounding box center [172, 202] width 18 height 18
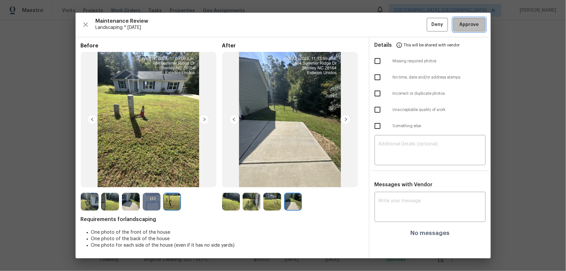
click at [470, 26] on span "Approve" at bounding box center [468, 25] width 19 height 8
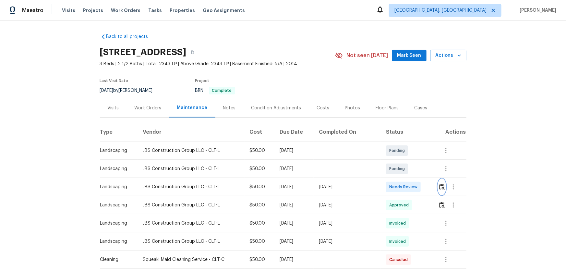
click at [402, 179] on img "button" at bounding box center [442, 186] width 6 height 6
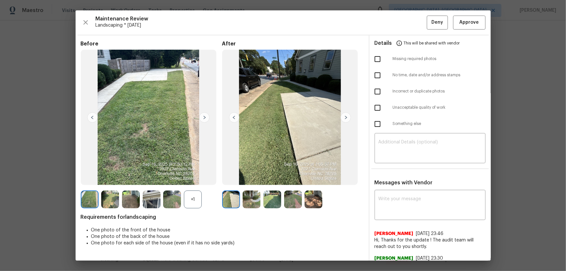
click at [193, 179] on div "+1" at bounding box center [193, 199] width 18 height 18
click at [251, 179] on img at bounding box center [251, 199] width 18 height 18
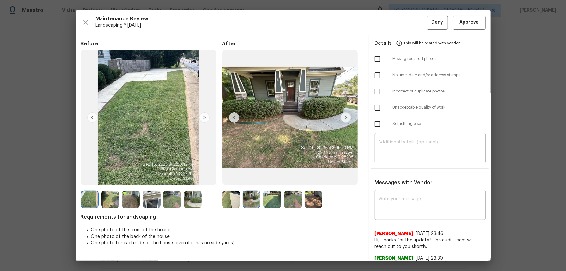
click at [267, 179] on img at bounding box center [272, 199] width 18 height 18
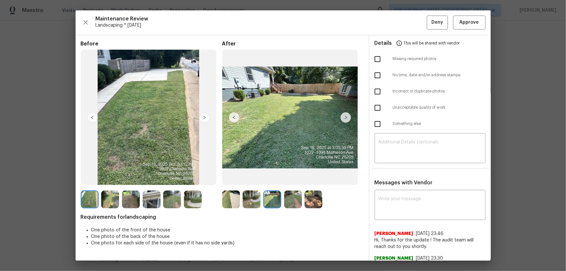
click at [289, 179] on img at bounding box center [293, 199] width 18 height 18
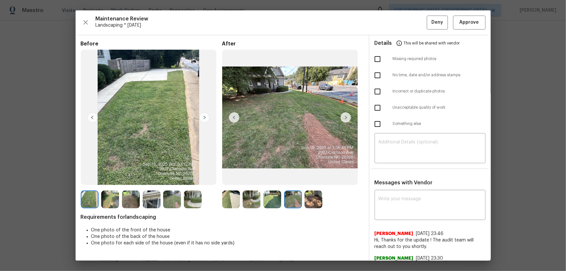
click at [316, 179] on img at bounding box center [313, 199] width 18 height 18
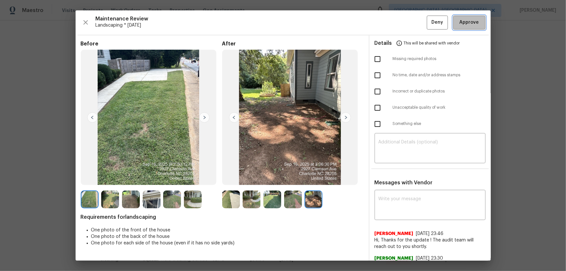
click at [402, 16] on button "Approve" at bounding box center [469, 23] width 32 height 14
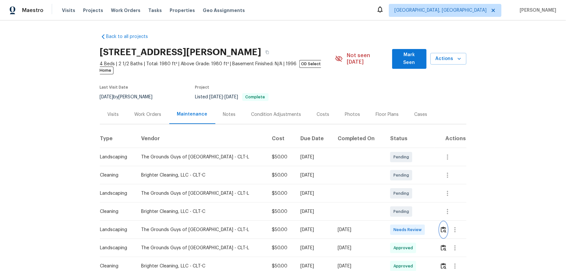
click at [402, 179] on button "button" at bounding box center [442, 230] width 7 height 16
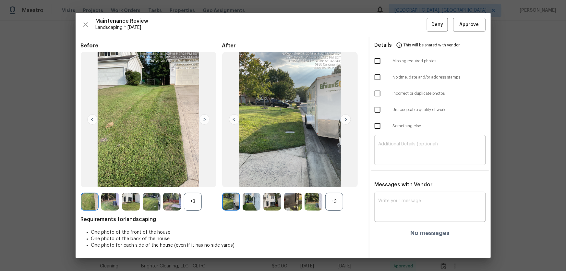
click at [336, 179] on div "+3" at bounding box center [334, 202] width 18 height 18
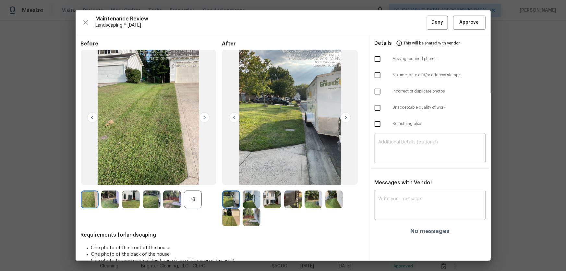
click at [196, 179] on div "+3" at bounding box center [193, 199] width 18 height 18
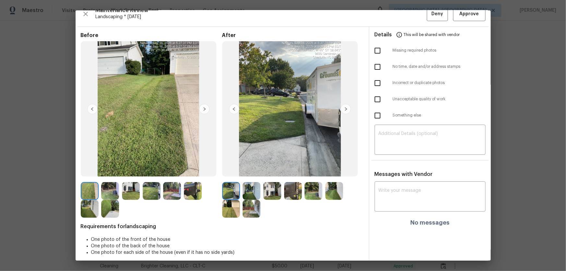
scroll to position [13, 0]
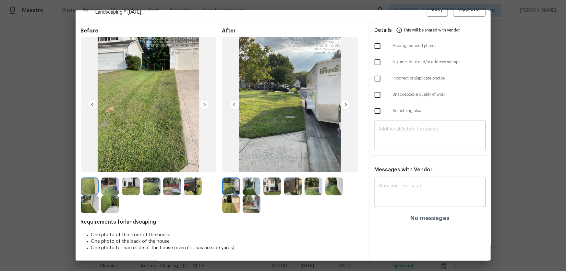
click at [257, 179] on img at bounding box center [251, 186] width 18 height 18
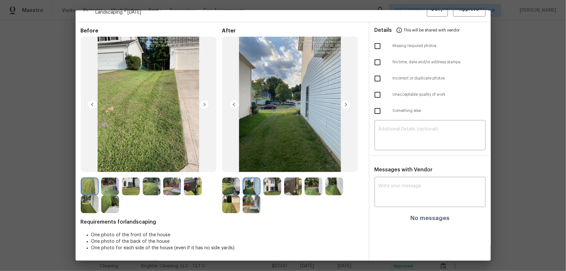
click at [274, 179] on img at bounding box center [272, 186] width 18 height 18
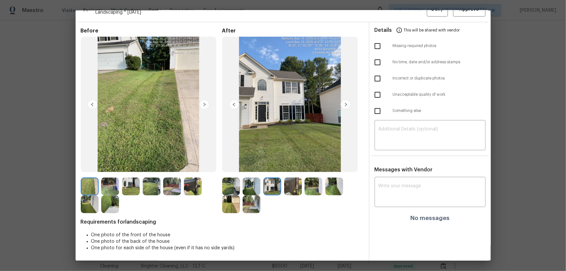
click at [282, 179] on div at bounding box center [273, 186] width 21 height 18
click at [296, 179] on img at bounding box center [293, 186] width 18 height 18
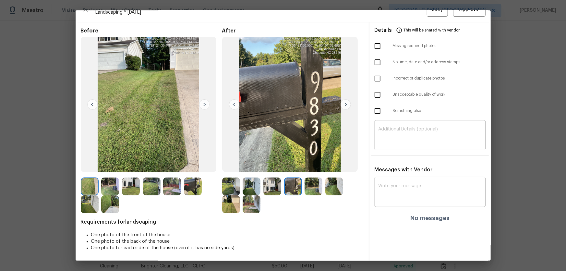
click at [312, 179] on img at bounding box center [313, 186] width 18 height 18
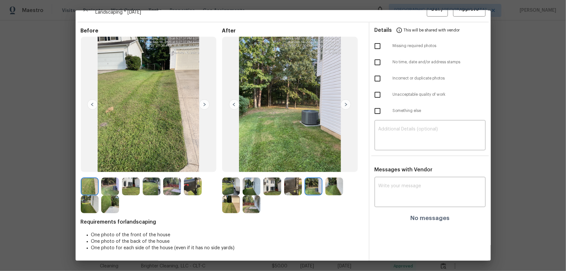
click at [325, 179] on img at bounding box center [334, 186] width 18 height 18
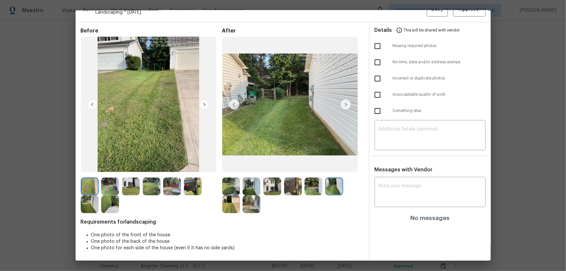
click at [231, 179] on img at bounding box center [231, 204] width 18 height 18
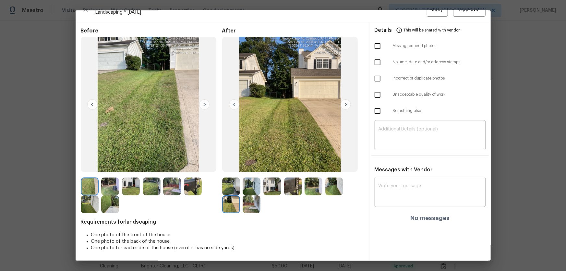
click at [252, 179] on img at bounding box center [251, 204] width 18 height 18
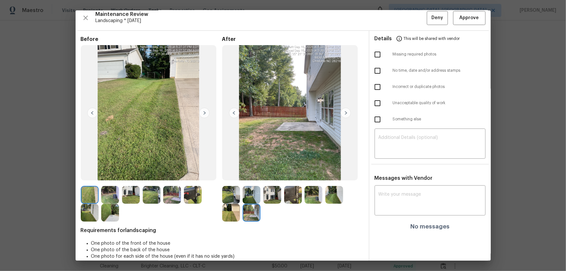
scroll to position [0, 0]
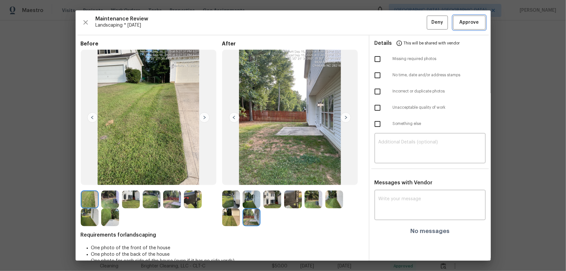
click at [402, 26] on span "Approve" at bounding box center [468, 22] width 19 height 8
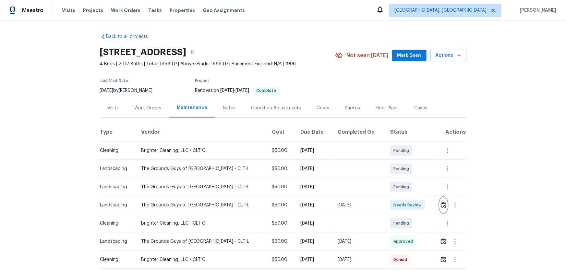
click at [402, 179] on button "button" at bounding box center [442, 205] width 7 height 16
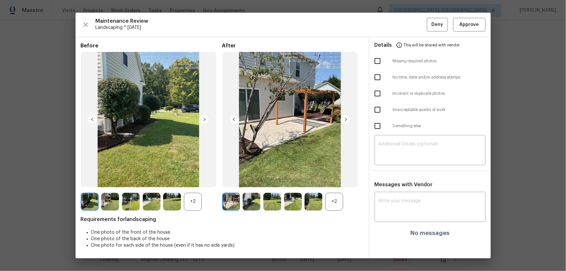
click at [328, 179] on div "+2" at bounding box center [334, 202] width 18 height 18
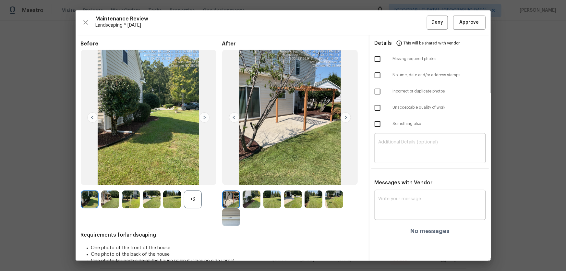
click at [191, 179] on div "+2" at bounding box center [193, 199] width 18 height 18
click at [254, 179] on img at bounding box center [251, 199] width 18 height 18
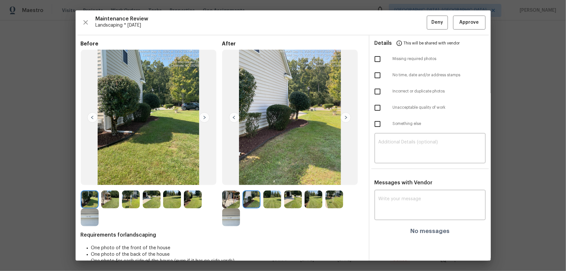
click at [270, 179] on img at bounding box center [272, 199] width 18 height 18
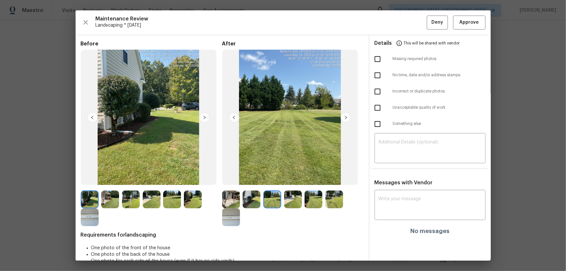
click at [298, 179] on img at bounding box center [293, 199] width 18 height 18
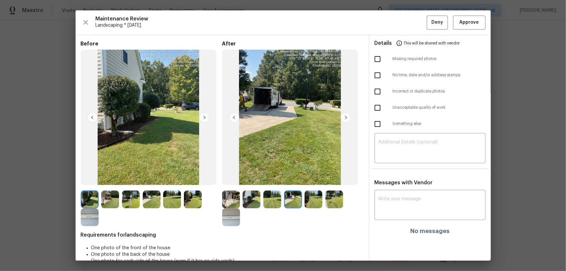
click at [310, 179] on img at bounding box center [313, 199] width 18 height 18
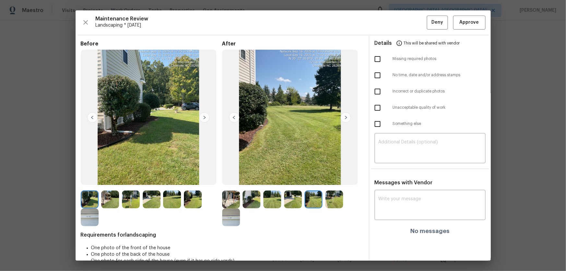
click at [325, 179] on img at bounding box center [334, 199] width 18 height 18
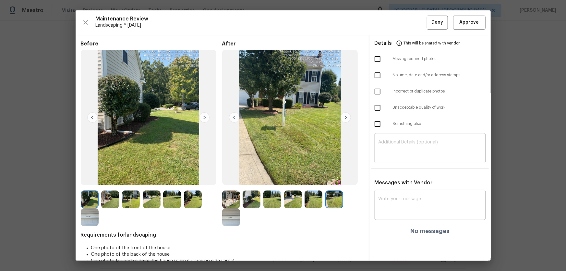
click at [230, 179] on img at bounding box center [231, 217] width 18 height 18
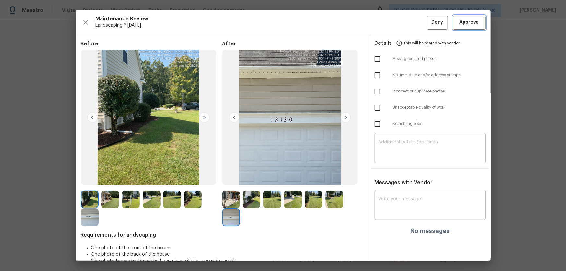
click at [402, 25] on span "Approve" at bounding box center [469, 22] width 22 height 8
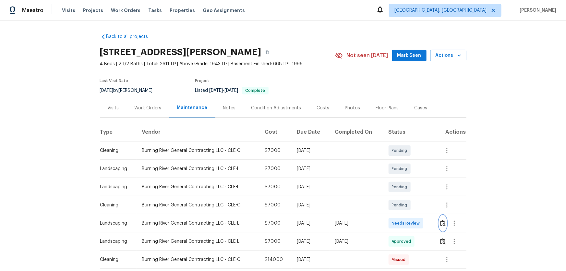
click at [402, 179] on img "button" at bounding box center [443, 223] width 6 height 6
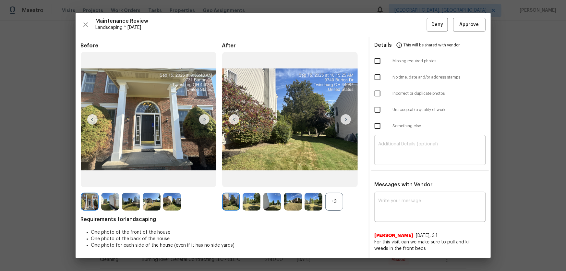
click at [335, 179] on div "+3" at bounding box center [334, 202] width 18 height 18
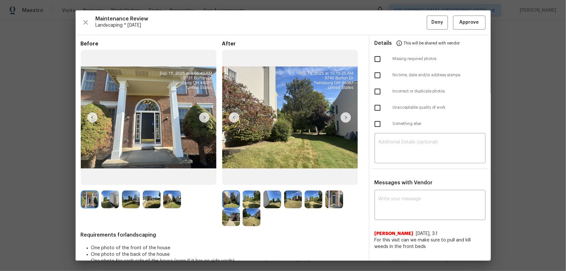
click at [244, 179] on img at bounding box center [251, 199] width 18 height 18
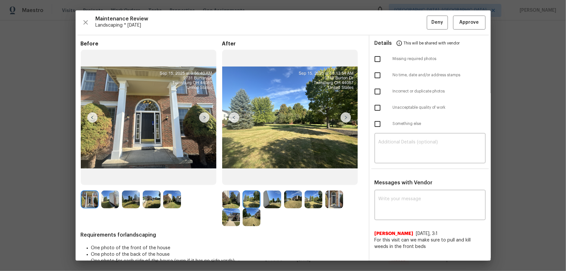
click at [261, 179] on div at bounding box center [252, 199] width 21 height 18
click at [278, 179] on img at bounding box center [272, 199] width 18 height 18
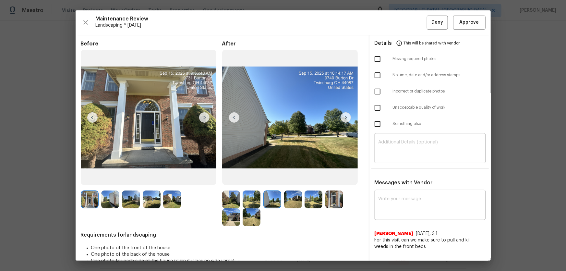
click at [295, 179] on img at bounding box center [293, 199] width 18 height 18
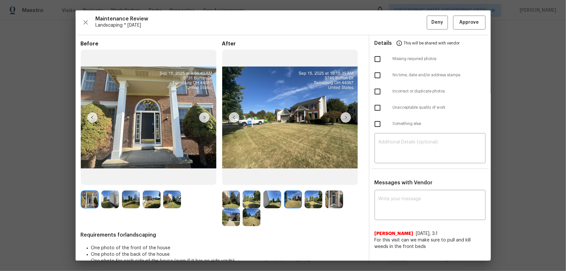
click at [305, 179] on img at bounding box center [313, 199] width 18 height 18
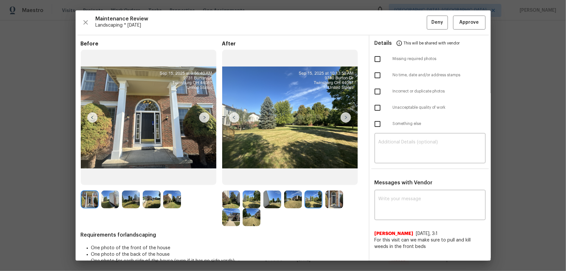
click at [326, 179] on img at bounding box center [334, 199] width 18 height 18
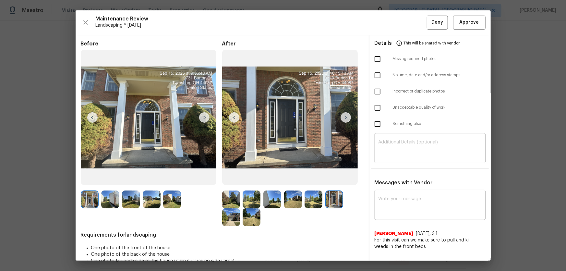
click at [224, 179] on img at bounding box center [231, 217] width 18 height 18
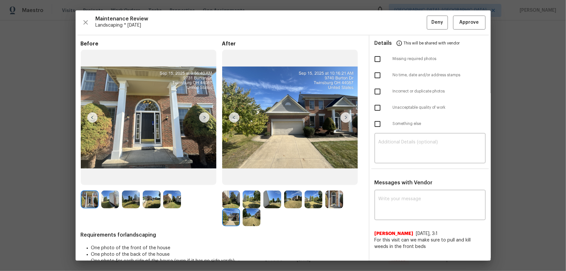
click at [246, 179] on img at bounding box center [251, 217] width 18 height 18
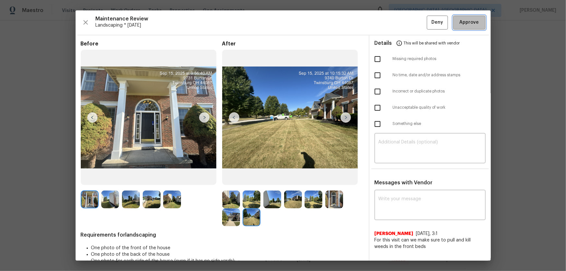
click at [402, 26] on button "Approve" at bounding box center [469, 23] width 32 height 14
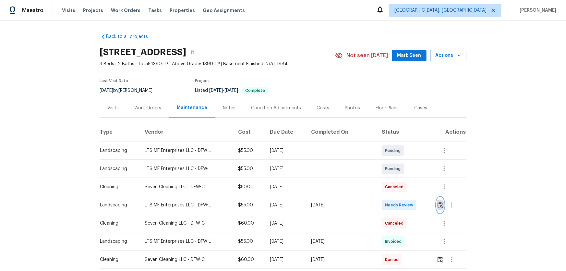
click at [437, 203] on img "button" at bounding box center [440, 205] width 6 height 6
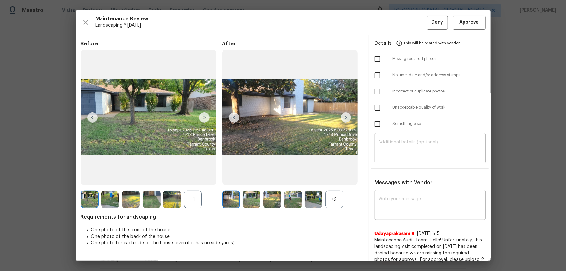
click at [330, 200] on div "+3" at bounding box center [334, 199] width 18 height 18
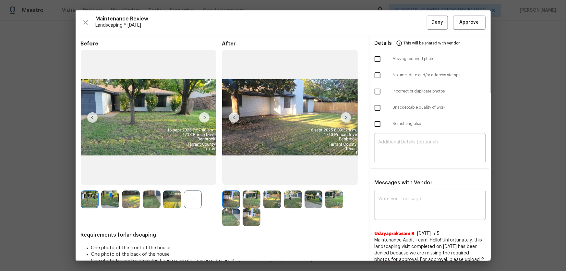
click at [197, 199] on div "+1" at bounding box center [193, 199] width 18 height 18
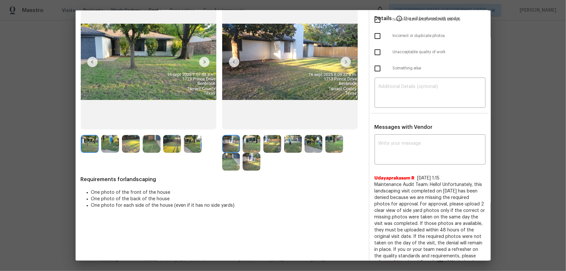
scroll to position [59, 0]
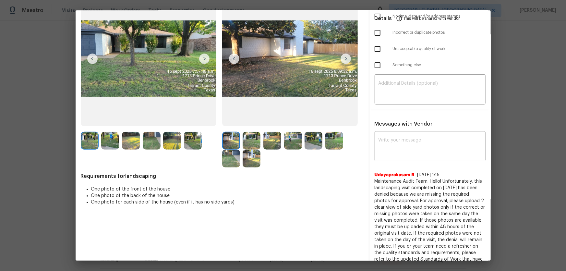
click at [250, 144] on img at bounding box center [251, 141] width 18 height 18
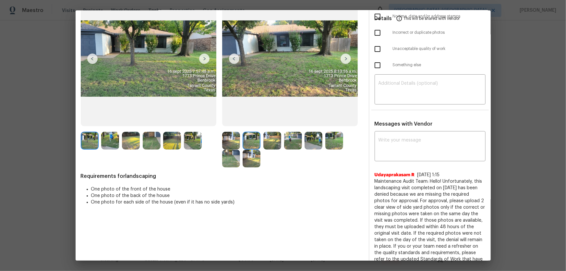
click at [267, 142] on img at bounding box center [272, 141] width 18 height 18
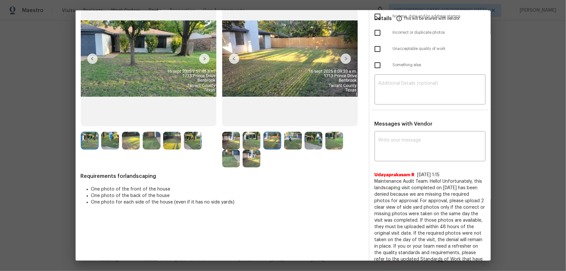
click at [295, 143] on img at bounding box center [293, 141] width 18 height 18
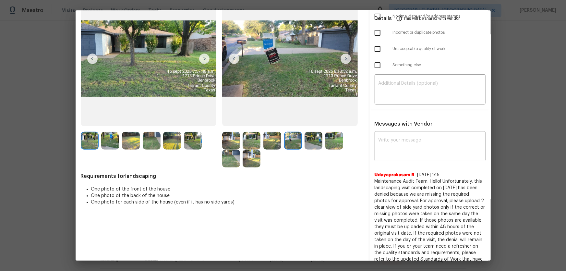
click at [310, 142] on img at bounding box center [313, 141] width 18 height 18
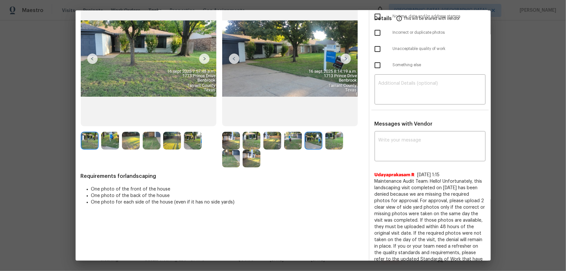
click at [325, 142] on img at bounding box center [334, 141] width 18 height 18
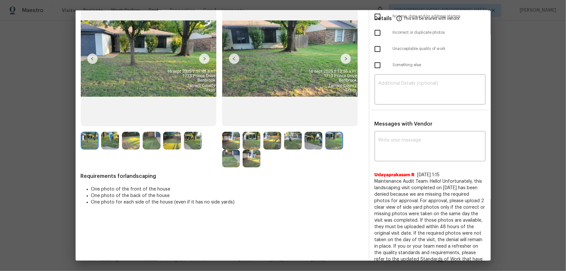
click at [228, 159] on img at bounding box center [231, 158] width 18 height 18
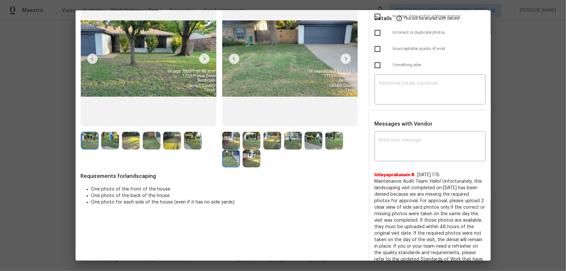
click at [244, 160] on img at bounding box center [251, 158] width 18 height 18
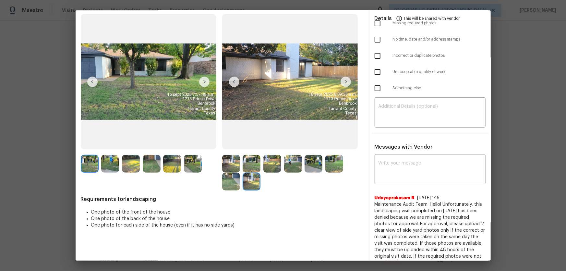
scroll to position [0, 0]
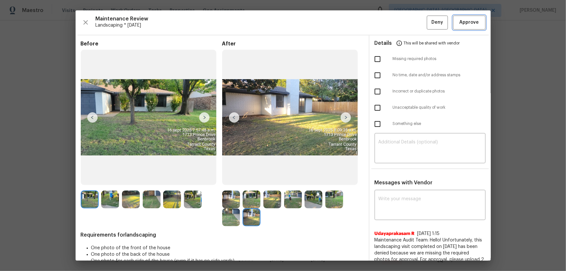
click at [466, 27] on button "Approve" at bounding box center [469, 23] width 32 height 14
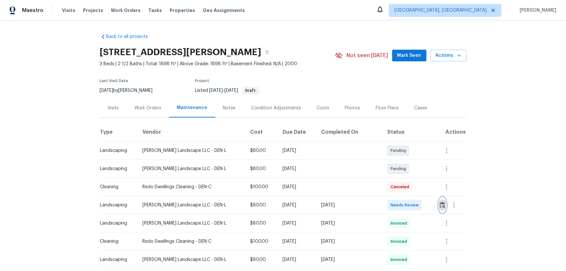
drag, startPoint x: 457, startPoint y: 207, endPoint x: 438, endPoint y: 207, distance: 18.8
click at [402, 179] on img "button" at bounding box center [442, 205] width 6 height 6
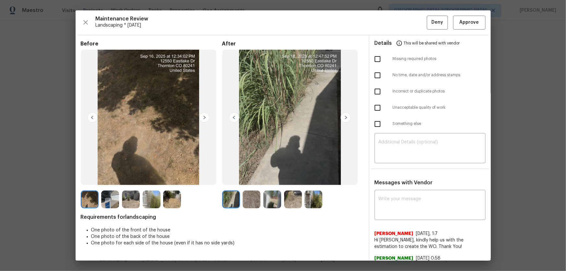
click at [247, 179] on img at bounding box center [251, 199] width 18 height 18
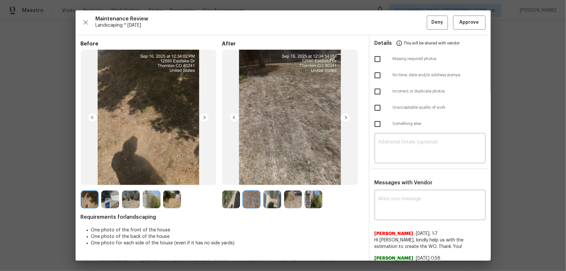
click at [269, 179] on img at bounding box center [272, 199] width 18 height 18
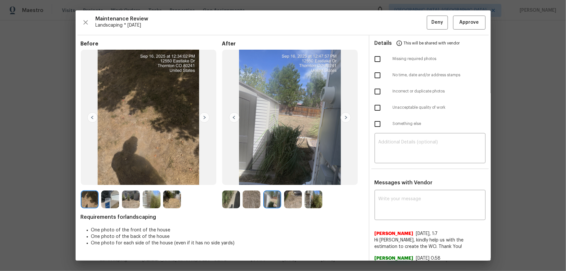
click at [291, 179] on img at bounding box center [293, 199] width 18 height 18
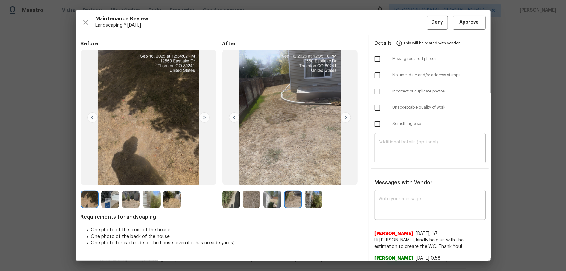
click at [305, 179] on img at bounding box center [313, 199] width 18 height 18
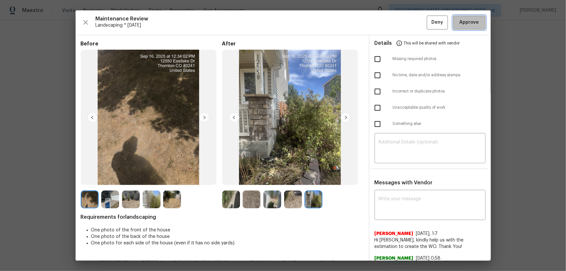
click at [402, 17] on button "Approve" at bounding box center [469, 23] width 32 height 14
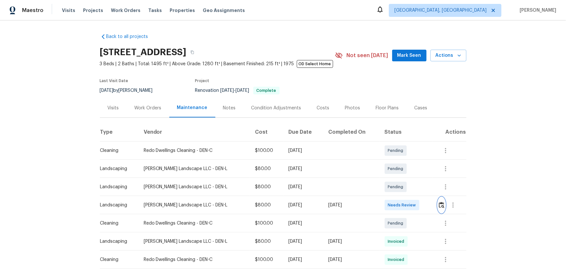
click at [402, 179] on img "button" at bounding box center [442, 205] width 6 height 6
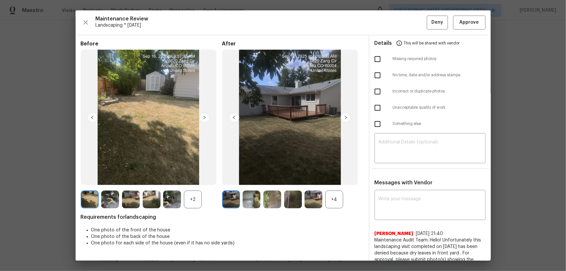
click at [333, 179] on div "+4" at bounding box center [334, 199] width 18 height 18
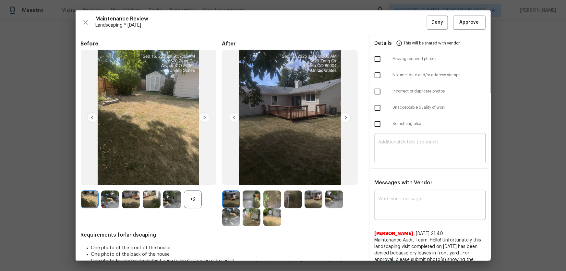
click at [189, 179] on div "+2" at bounding box center [193, 199] width 18 height 18
click at [258, 179] on img at bounding box center [251, 199] width 18 height 18
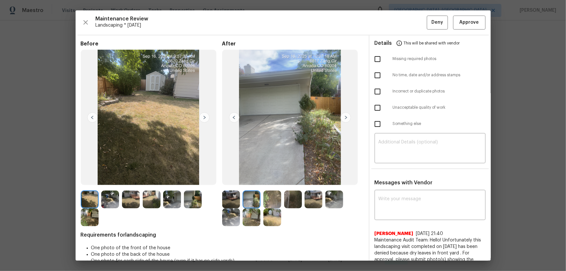
click at [270, 179] on img at bounding box center [272, 199] width 18 height 18
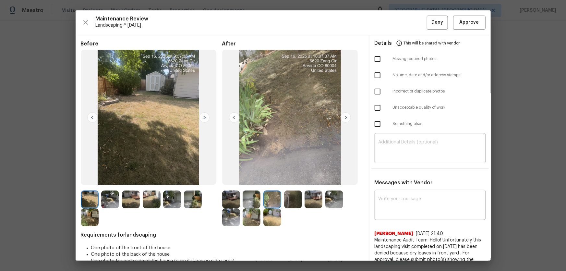
click at [286, 179] on img at bounding box center [293, 199] width 18 height 18
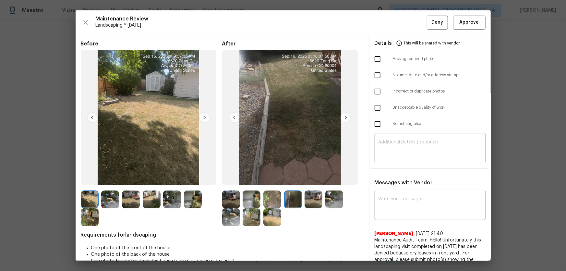
click at [314, 179] on img at bounding box center [313, 199] width 18 height 18
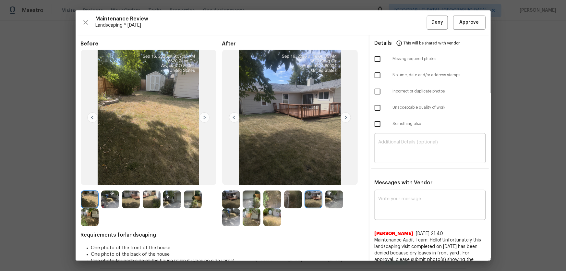
click at [328, 179] on img at bounding box center [334, 199] width 18 height 18
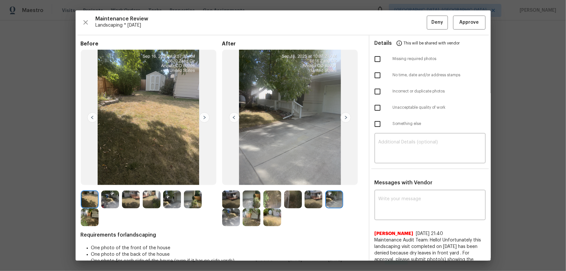
click at [228, 179] on img at bounding box center [231, 217] width 18 height 18
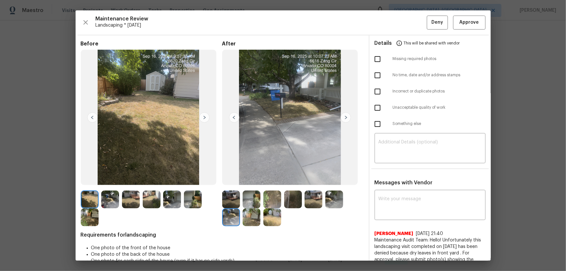
click at [252, 179] on img at bounding box center [251, 217] width 18 height 18
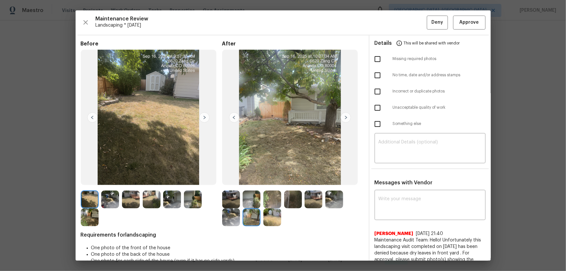
click at [264, 179] on img at bounding box center [272, 217] width 18 height 18
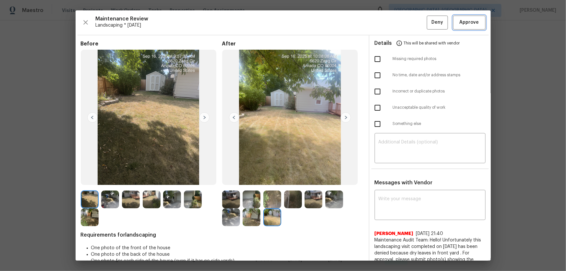
click at [402, 23] on span "Approve" at bounding box center [468, 22] width 19 height 8
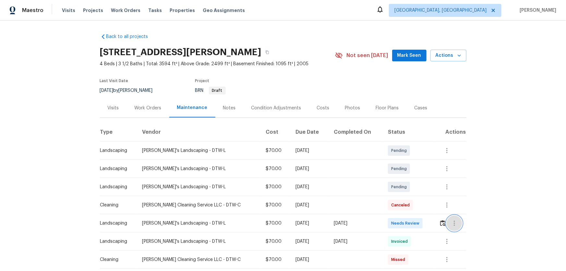
click at [402, 179] on button "button" at bounding box center [454, 223] width 16 height 16
click at [402, 179] on div at bounding box center [283, 135] width 566 height 271
click at [402, 179] on img "button" at bounding box center [443, 223] width 6 height 6
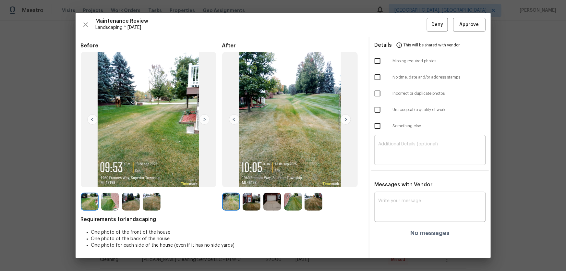
click at [252, 179] on img at bounding box center [251, 202] width 18 height 18
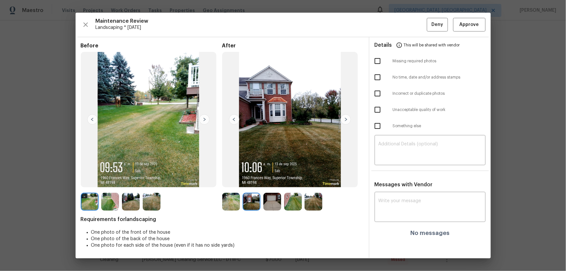
click at [275, 179] on img at bounding box center [272, 202] width 18 height 18
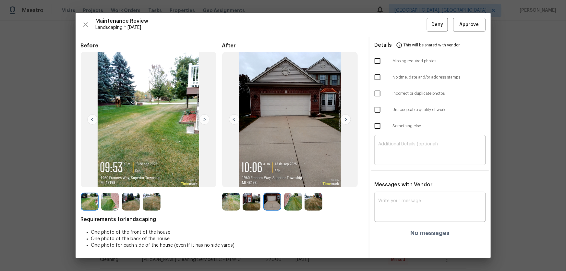
click at [293, 179] on img at bounding box center [293, 202] width 18 height 18
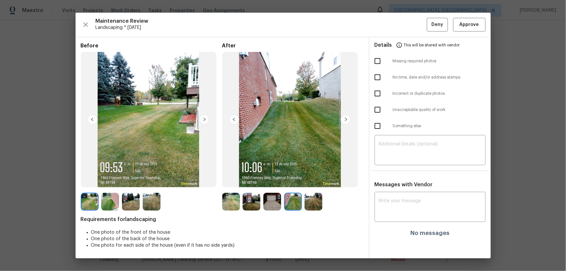
click at [311, 179] on img at bounding box center [313, 202] width 18 height 18
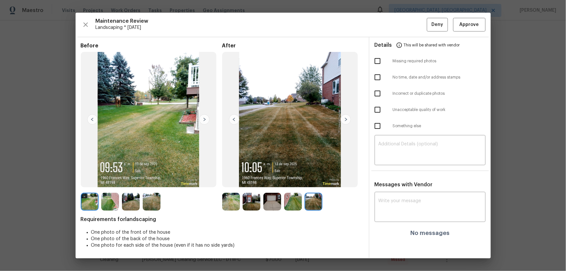
click at [233, 179] on img at bounding box center [231, 202] width 18 height 18
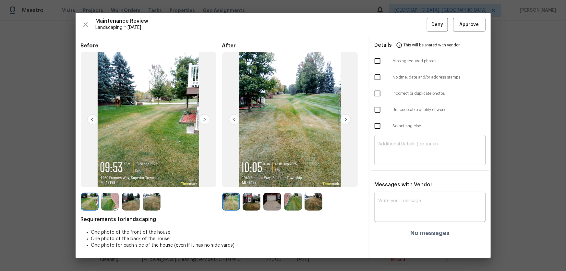
click at [244, 179] on img at bounding box center [251, 202] width 18 height 18
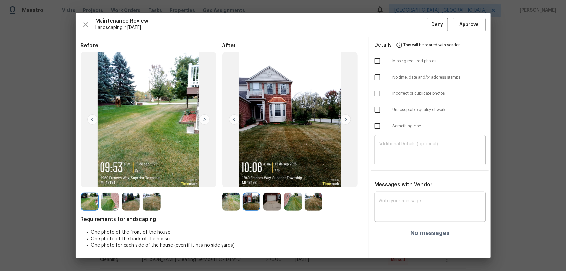
click at [271, 179] on img at bounding box center [272, 202] width 18 height 18
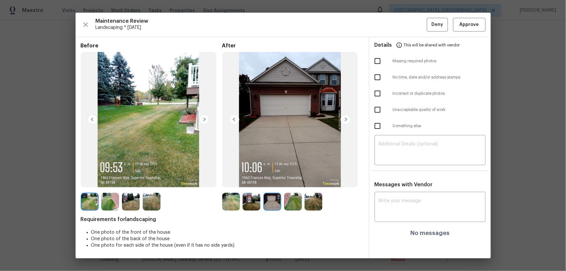
click at [282, 179] on div at bounding box center [273, 202] width 21 height 18
click at [289, 179] on img at bounding box center [293, 202] width 18 height 18
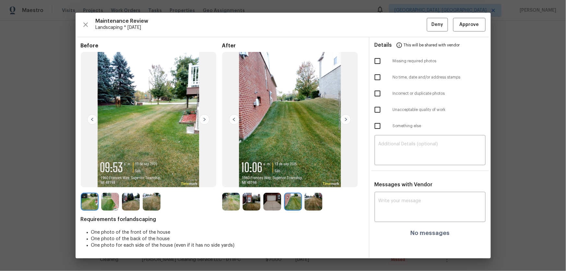
click at [312, 179] on img at bounding box center [313, 202] width 18 height 18
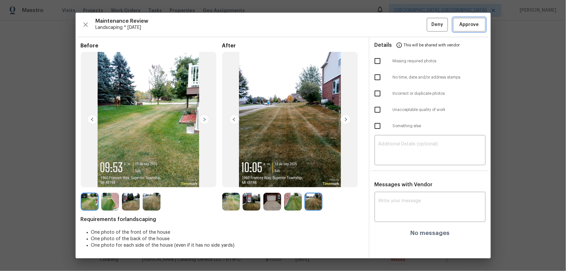
click at [402, 22] on span "Approve" at bounding box center [468, 25] width 19 height 8
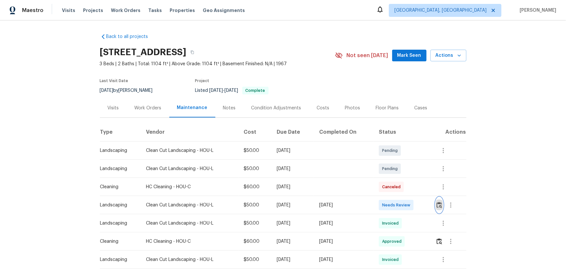
click at [402, 179] on img "button" at bounding box center [439, 205] width 6 height 6
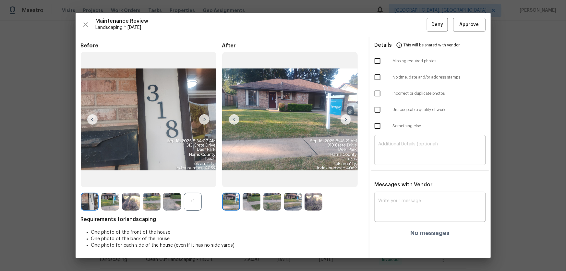
click at [191, 179] on div "+1" at bounding box center [193, 202] width 18 height 18
click at [244, 179] on img at bounding box center [251, 202] width 18 height 18
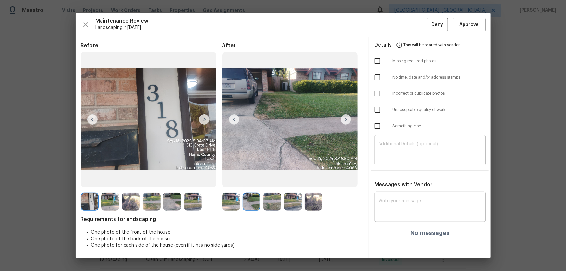
click at [269, 179] on img at bounding box center [272, 202] width 18 height 18
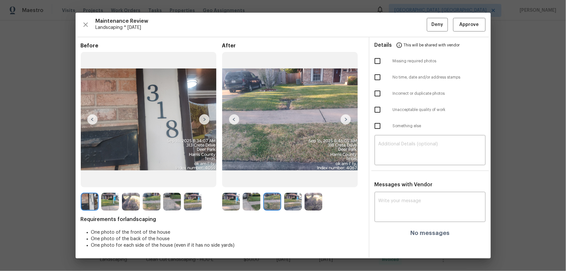
click at [301, 179] on img at bounding box center [293, 202] width 18 height 18
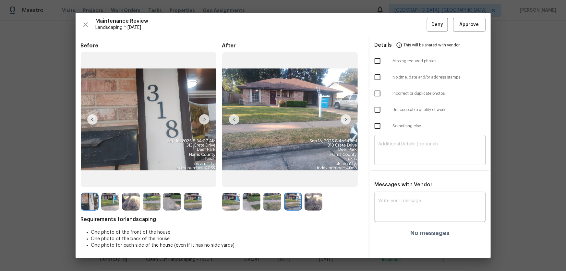
click at [293, 179] on img at bounding box center [293, 202] width 18 height 18
click at [308, 179] on img at bounding box center [313, 202] width 18 height 18
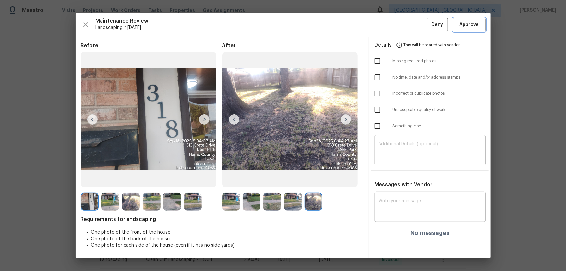
click at [402, 22] on span "Approve" at bounding box center [468, 25] width 19 height 8
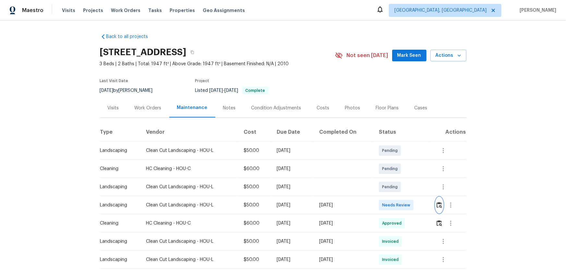
click at [402, 179] on img "button" at bounding box center [439, 205] width 6 height 6
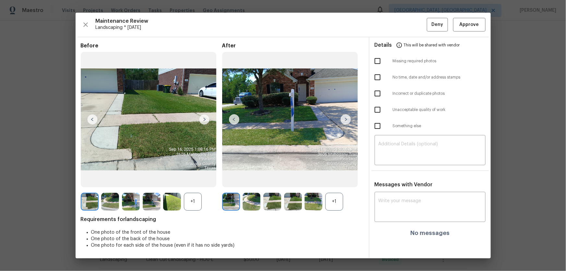
click at [191, 179] on div "+1" at bounding box center [193, 202] width 18 height 18
click at [330, 179] on div "+1" at bounding box center [334, 202] width 18 height 18
click at [255, 179] on img at bounding box center [251, 202] width 18 height 18
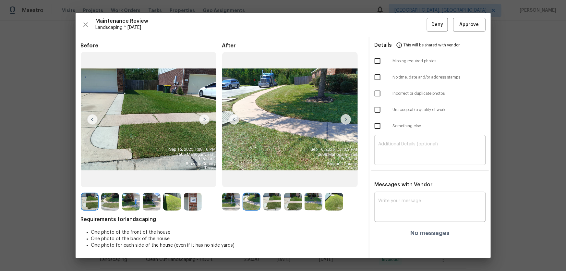
click at [274, 179] on img at bounding box center [272, 202] width 18 height 18
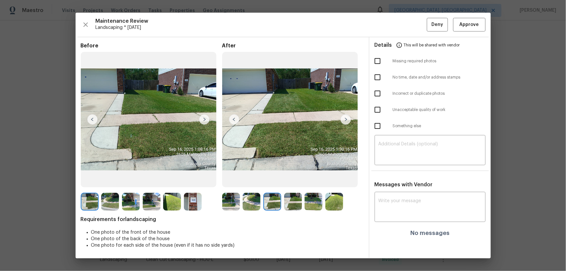
click at [291, 179] on img at bounding box center [293, 202] width 18 height 18
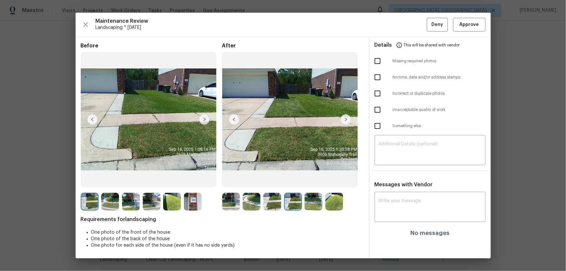
click at [304, 179] on div at bounding box center [294, 202] width 21 height 18
click at [316, 179] on img at bounding box center [313, 202] width 18 height 18
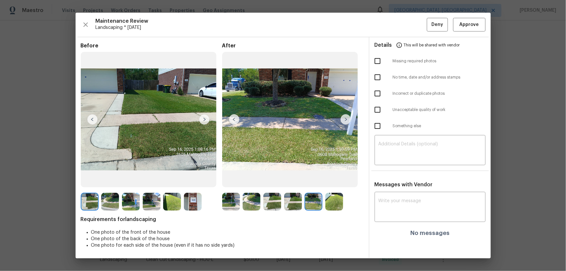
click at [331, 179] on img at bounding box center [334, 202] width 18 height 18
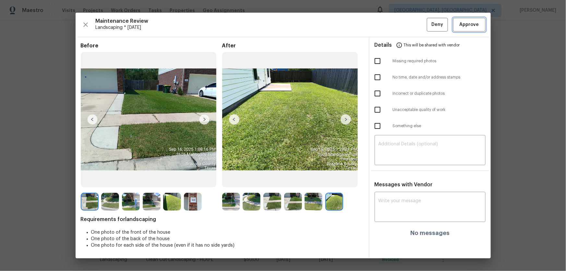
click at [402, 25] on span "Approve" at bounding box center [468, 25] width 19 height 8
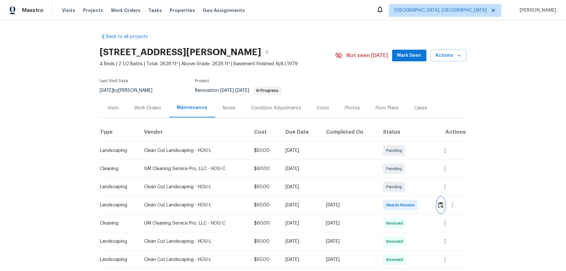
click at [402, 179] on img "button" at bounding box center [441, 205] width 6 height 6
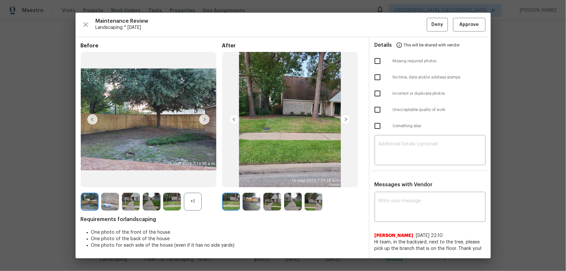
click at [194, 179] on div "+1" at bounding box center [193, 202] width 18 height 18
click at [259, 179] on img at bounding box center [251, 202] width 18 height 18
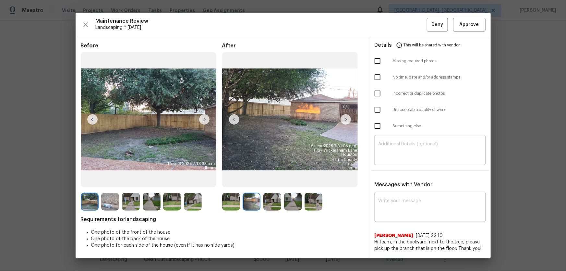
click at [269, 179] on img at bounding box center [272, 202] width 18 height 18
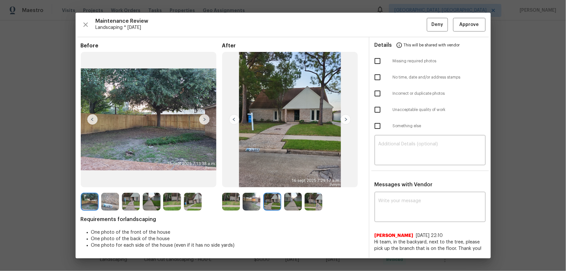
click at [294, 179] on img at bounding box center [293, 202] width 18 height 18
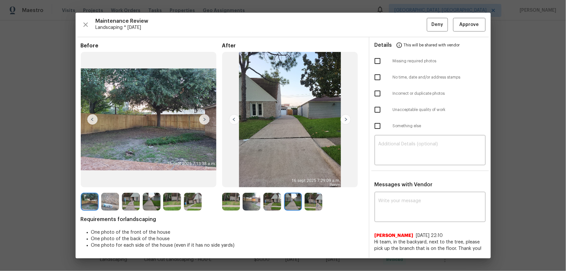
click at [314, 179] on img at bounding box center [313, 202] width 18 height 18
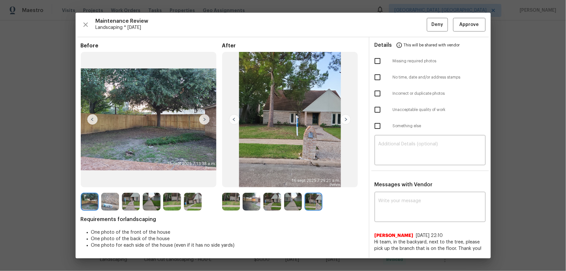
click at [233, 179] on img at bounding box center [231, 202] width 18 height 18
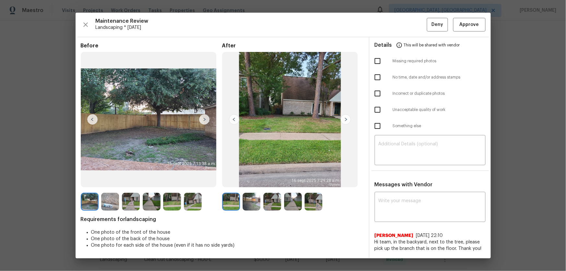
click at [114, 179] on img at bounding box center [110, 202] width 18 height 18
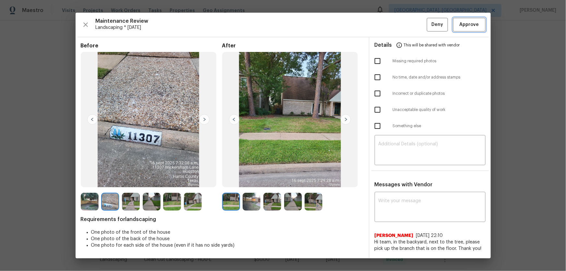
click at [402, 22] on button "Approve" at bounding box center [469, 25] width 32 height 14
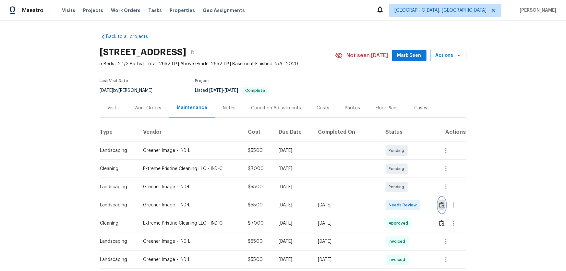
click at [402, 179] on img "button" at bounding box center [442, 205] width 6 height 6
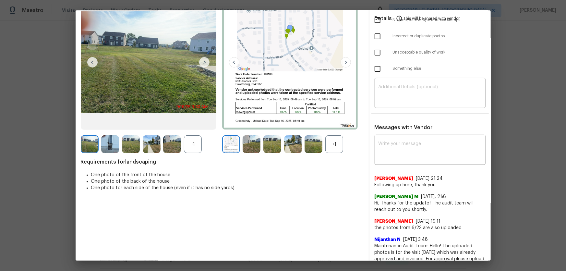
scroll to position [59, 0]
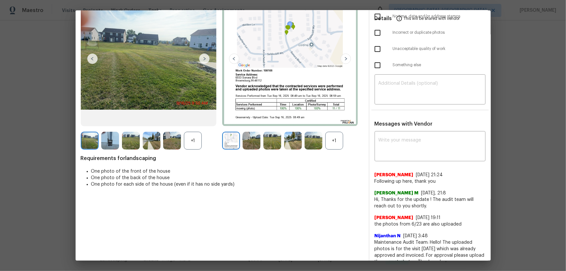
click at [330, 142] on div "+1" at bounding box center [334, 141] width 18 height 18
click at [195, 144] on div "+1" at bounding box center [193, 141] width 18 height 18
click at [246, 139] on img at bounding box center [251, 141] width 18 height 18
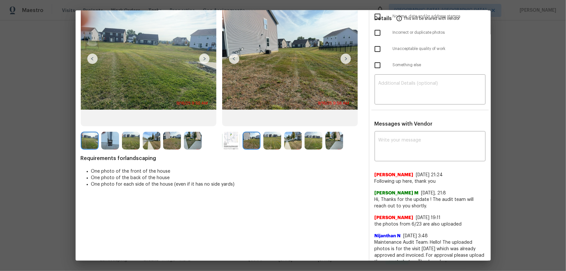
click at [271, 144] on img at bounding box center [272, 141] width 18 height 18
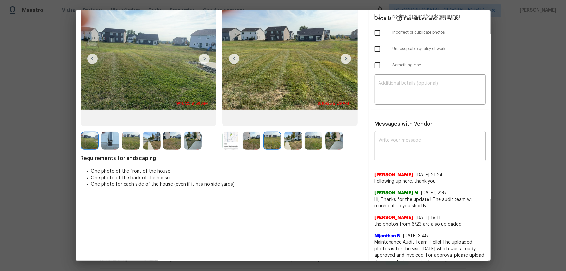
click at [293, 141] on img at bounding box center [293, 141] width 18 height 18
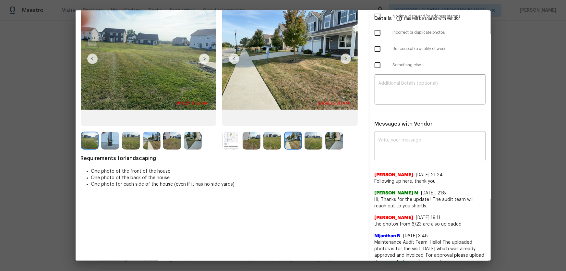
click at [317, 140] on img at bounding box center [313, 141] width 18 height 18
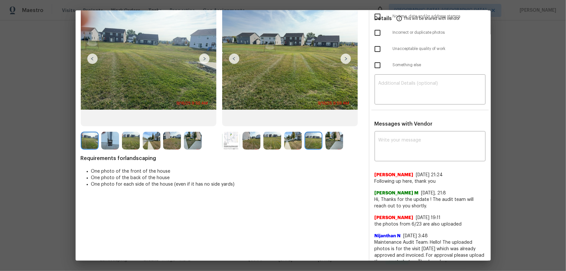
click at [331, 141] on img at bounding box center [334, 141] width 18 height 18
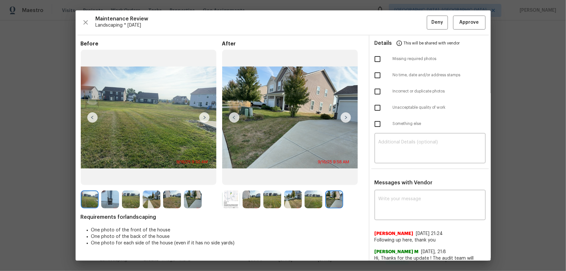
scroll to position [0, 0]
click at [227, 179] on img at bounding box center [231, 199] width 18 height 18
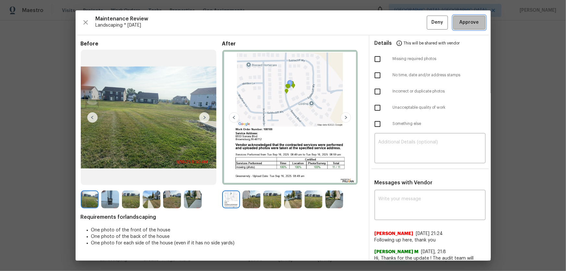
click at [402, 26] on span "Approve" at bounding box center [469, 22] width 22 height 8
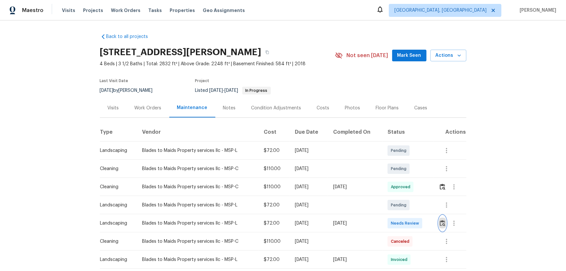
click at [402, 179] on img "button" at bounding box center [442, 223] width 6 height 6
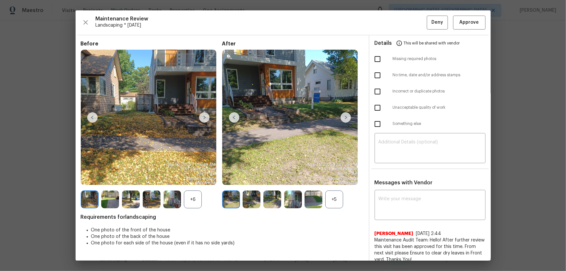
click at [335, 179] on div "+5" at bounding box center [334, 199] width 18 height 18
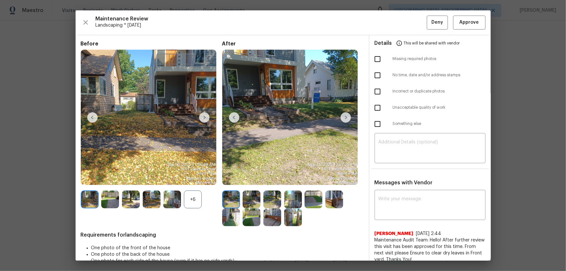
click at [187, 179] on div "+6" at bounding box center [193, 199] width 18 height 18
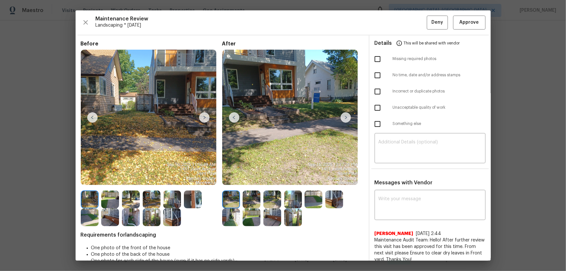
scroll to position [13, 0]
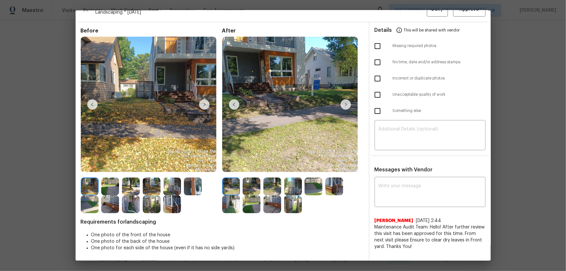
click at [250, 176] on div "After" at bounding box center [292, 121] width 141 height 186
click at [272, 179] on img at bounding box center [272, 186] width 18 height 18
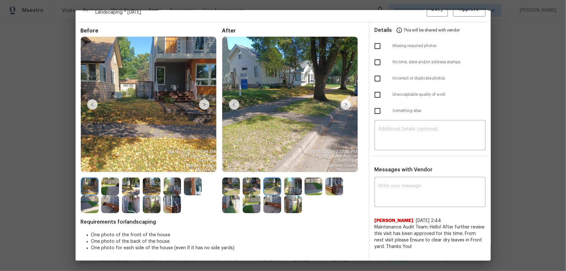
click at [284, 179] on img at bounding box center [293, 186] width 18 height 18
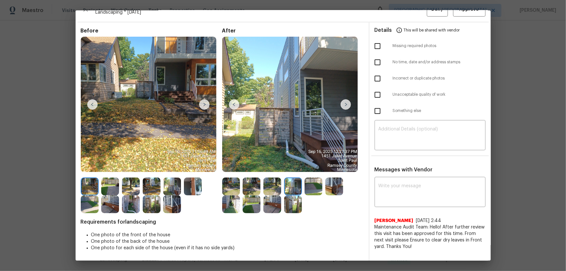
click at [319, 179] on img at bounding box center [313, 186] width 18 height 18
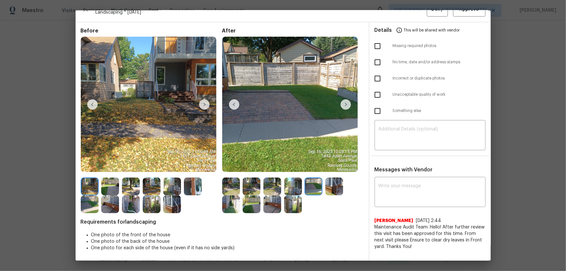
click at [327, 179] on img at bounding box center [334, 186] width 18 height 18
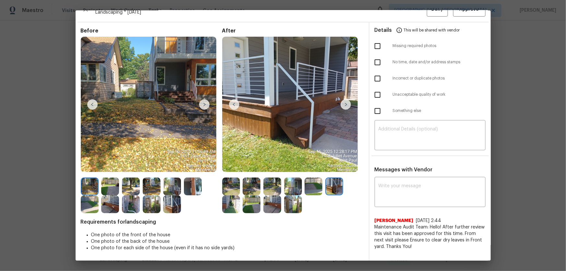
click at [286, 179] on img at bounding box center [293, 204] width 18 height 18
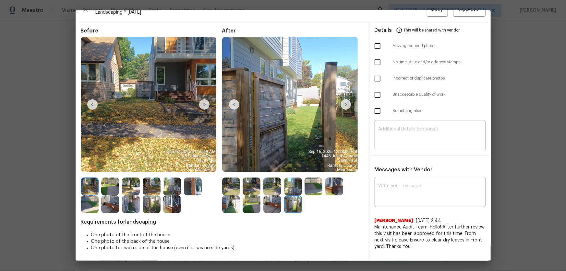
click at [239, 179] on div at bounding box center [232, 204] width 21 height 18
click at [251, 179] on img at bounding box center [251, 204] width 18 height 18
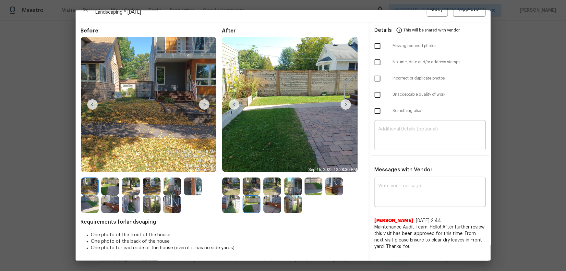
click at [267, 179] on img at bounding box center [272, 204] width 18 height 18
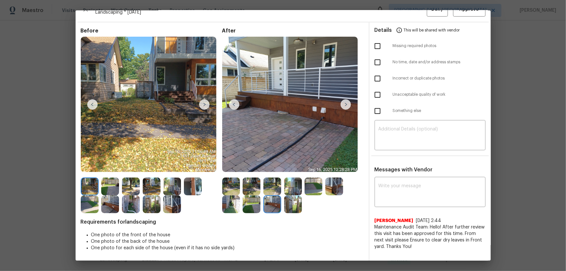
click at [288, 179] on img at bounding box center [293, 204] width 18 height 18
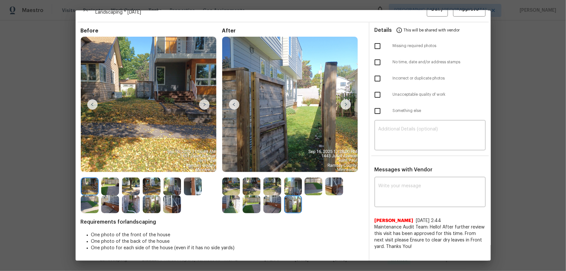
scroll to position [0, 0]
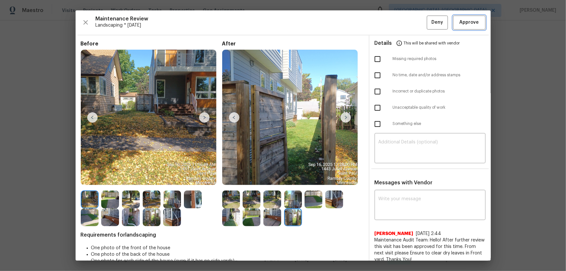
click at [402, 18] on span "Approve" at bounding box center [468, 22] width 19 height 8
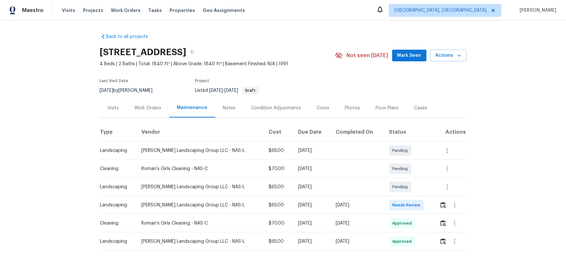
click at [402, 179] on td at bounding box center [450, 205] width 32 height 18
click at [402, 179] on img "button" at bounding box center [443, 205] width 6 height 6
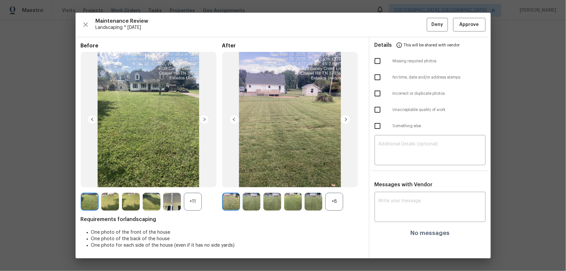
click at [333, 179] on div "+8" at bounding box center [334, 202] width 18 height 18
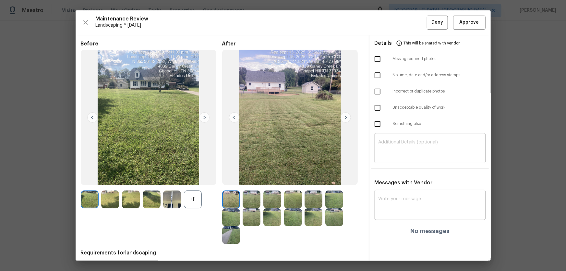
click at [194, 179] on div "+11" at bounding box center [193, 199] width 18 height 18
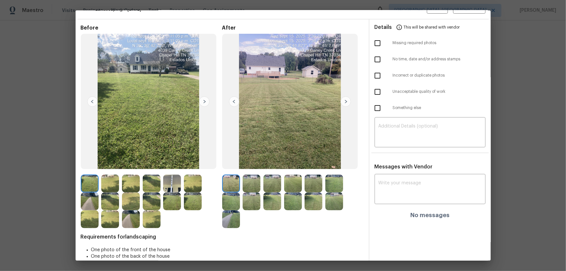
scroll to position [29, 0]
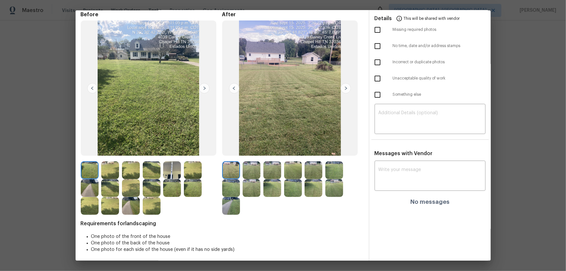
click at [243, 169] on img at bounding box center [251, 170] width 18 height 18
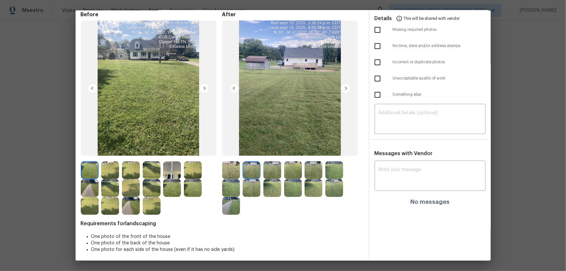
click at [276, 172] on img at bounding box center [272, 170] width 18 height 18
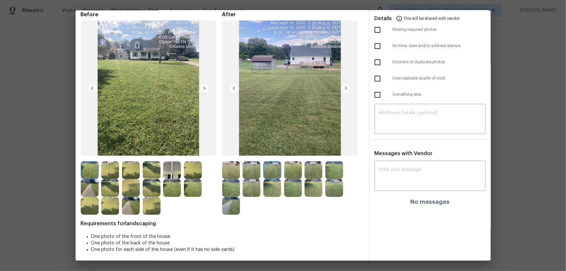
click at [300, 173] on img at bounding box center [293, 170] width 18 height 18
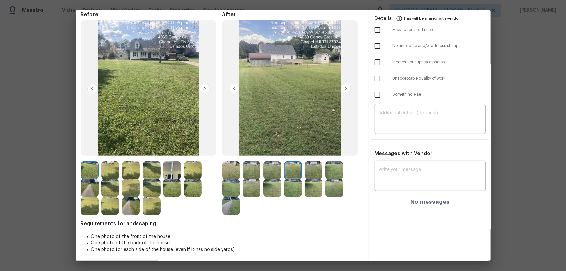
click at [311, 172] on img at bounding box center [313, 170] width 18 height 18
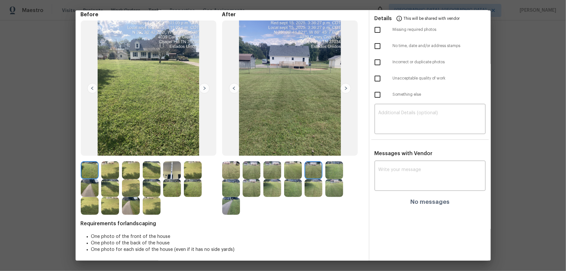
click at [343, 172] on div at bounding box center [335, 170] width 21 height 18
click at [333, 173] on img at bounding box center [334, 170] width 18 height 18
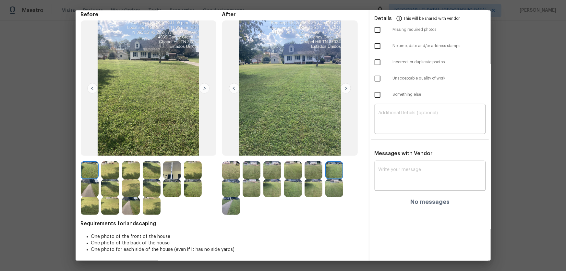
click at [222, 179] on img at bounding box center [231, 188] width 18 height 18
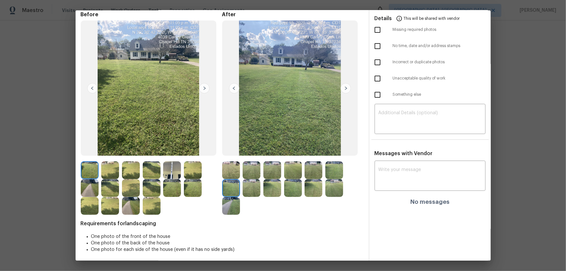
click at [242, 179] on img at bounding box center [251, 188] width 18 height 18
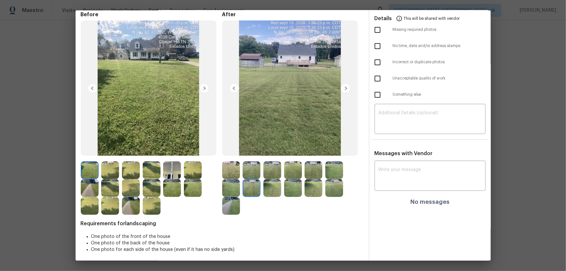
click at [277, 179] on img at bounding box center [272, 188] width 18 height 18
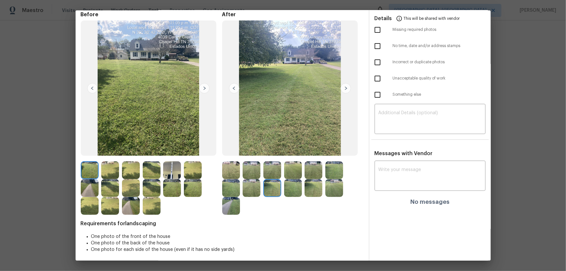
click at [287, 179] on img at bounding box center [293, 188] width 18 height 18
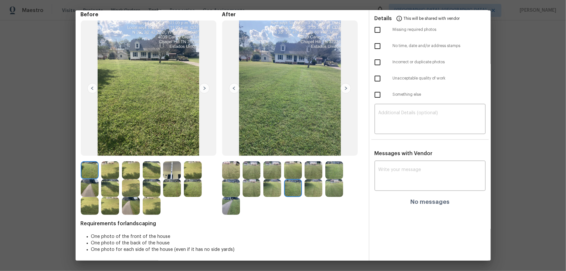
click at [311, 179] on img at bounding box center [313, 188] width 18 height 18
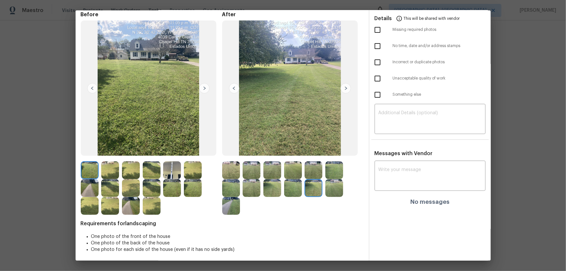
click at [327, 179] on img at bounding box center [334, 188] width 18 height 18
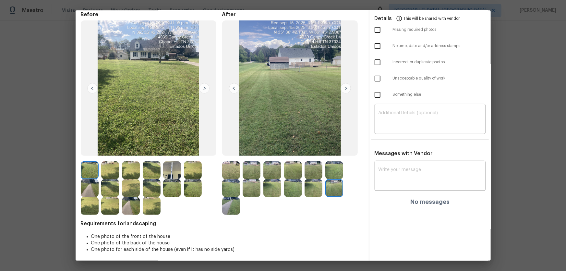
click at [228, 179] on img at bounding box center [231, 206] width 18 height 18
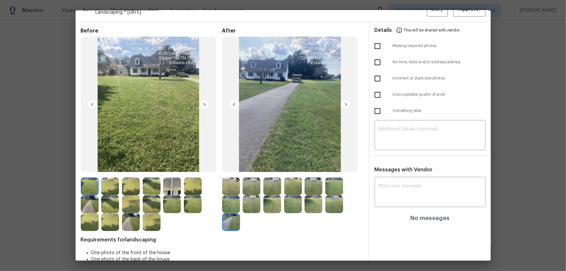
scroll to position [0, 0]
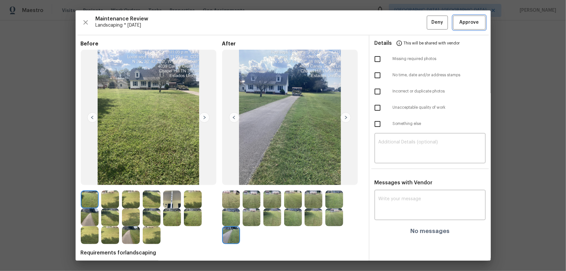
click at [402, 23] on span "Approve" at bounding box center [468, 22] width 19 height 8
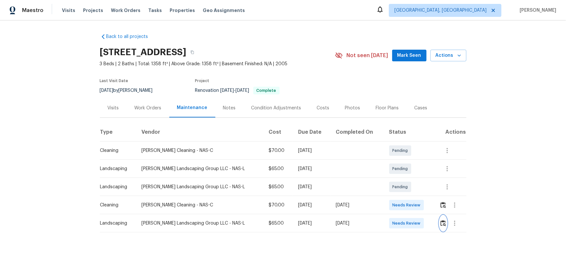
click at [402, 179] on img "button" at bounding box center [443, 223] width 6 height 6
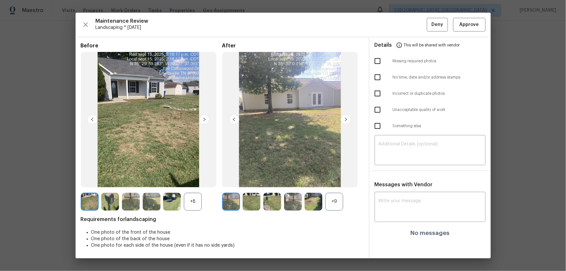
click at [332, 179] on div "+9" at bounding box center [334, 202] width 18 height 18
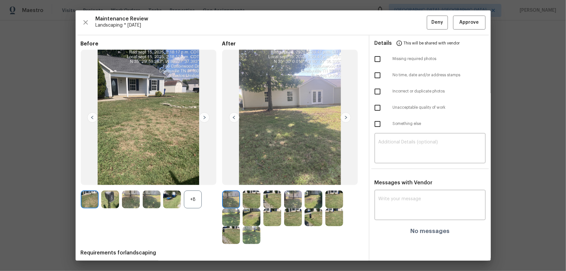
click at [193, 179] on div "+8" at bounding box center [193, 199] width 18 height 18
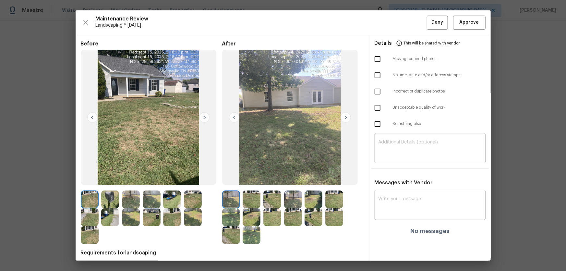
click at [246, 179] on img at bounding box center [251, 199] width 18 height 18
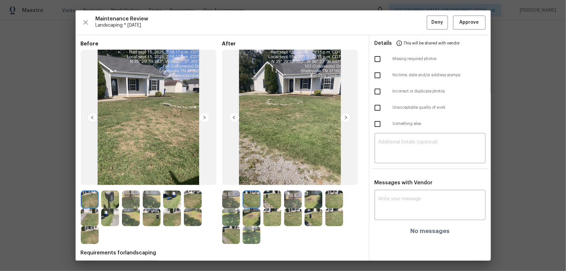
click at [266, 179] on img at bounding box center [272, 199] width 18 height 18
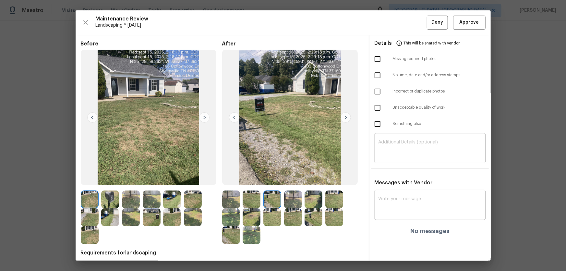
click at [286, 179] on img at bounding box center [293, 199] width 18 height 18
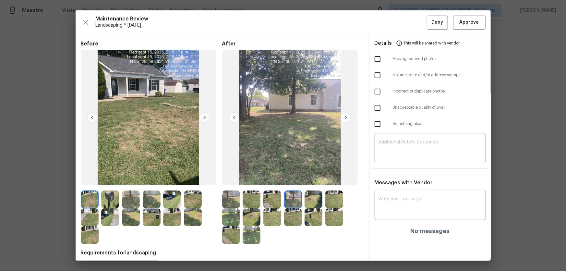
click at [316, 179] on img at bounding box center [313, 199] width 18 height 18
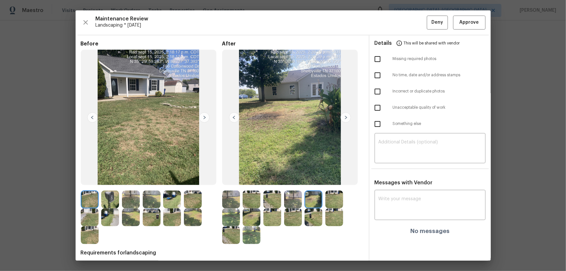
click at [328, 179] on img at bounding box center [334, 199] width 18 height 18
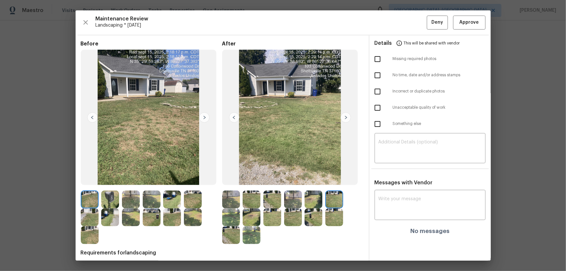
click at [233, 179] on img at bounding box center [231, 217] width 18 height 18
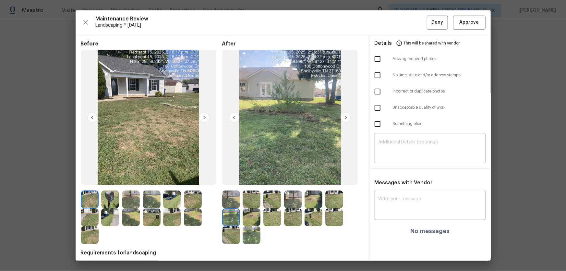
click at [244, 179] on img at bounding box center [251, 217] width 18 height 18
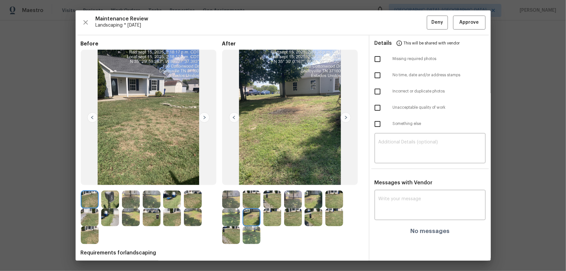
click at [273, 179] on img at bounding box center [272, 217] width 18 height 18
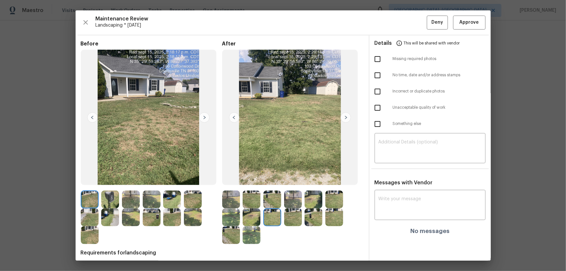
click at [292, 179] on img at bounding box center [293, 217] width 18 height 18
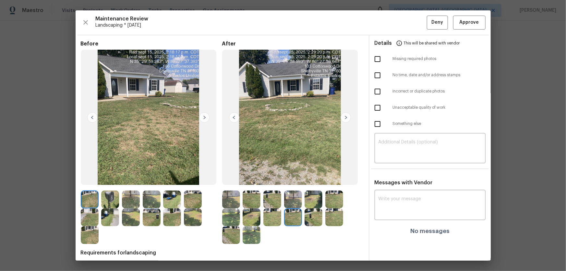
click at [304, 179] on img at bounding box center [313, 217] width 18 height 18
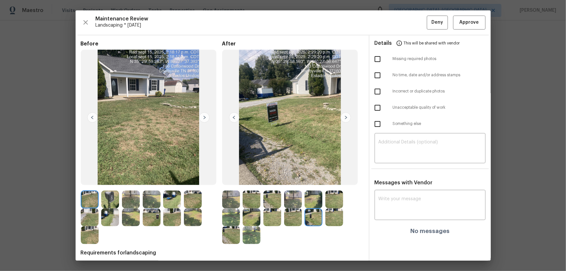
click at [329, 179] on img at bounding box center [334, 217] width 18 height 18
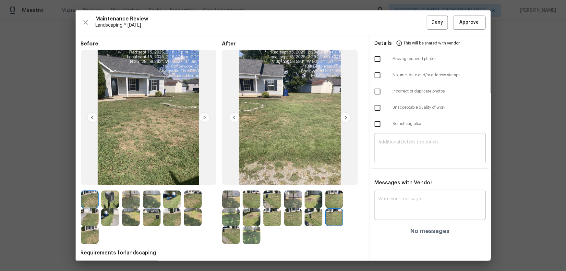
click at [236, 179] on img at bounding box center [231, 235] width 18 height 18
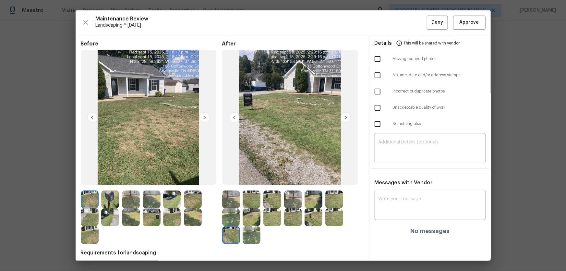
click at [249, 179] on img at bounding box center [251, 235] width 18 height 18
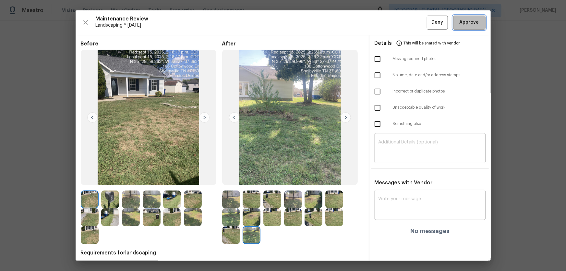
click at [402, 21] on span "Approve" at bounding box center [468, 22] width 19 height 8
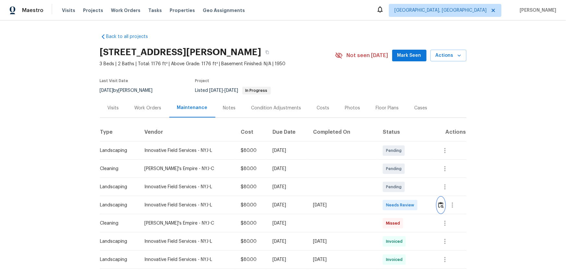
click at [402, 179] on img "button" at bounding box center [441, 205] width 6 height 6
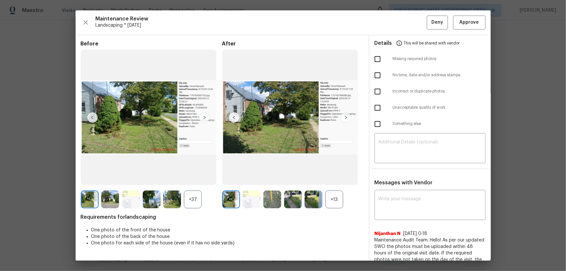
click at [329, 179] on div "+13" at bounding box center [334, 199] width 18 height 18
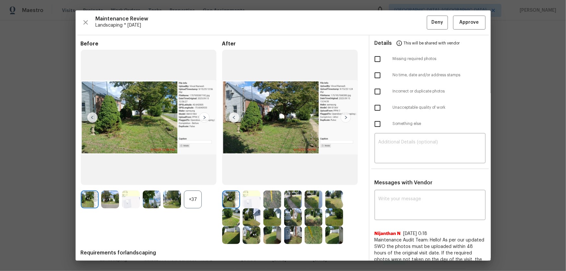
click at [189, 179] on div "+37" at bounding box center [193, 199] width 18 height 18
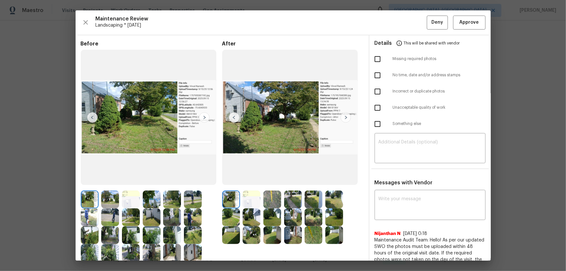
click at [252, 179] on img at bounding box center [251, 199] width 18 height 18
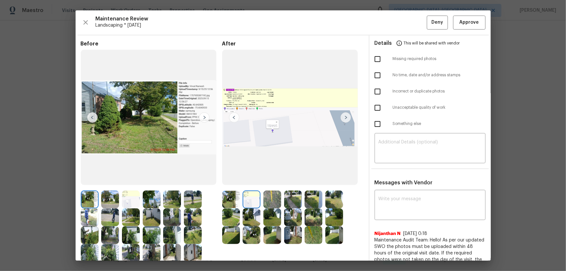
click at [266, 179] on img at bounding box center [272, 199] width 18 height 18
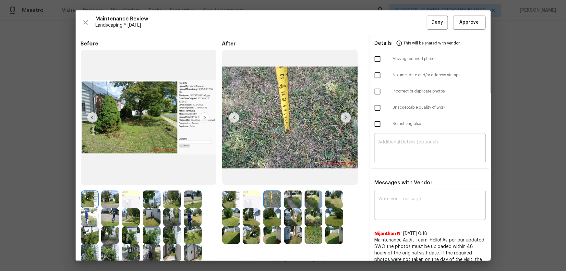
click at [293, 179] on img at bounding box center [293, 199] width 18 height 18
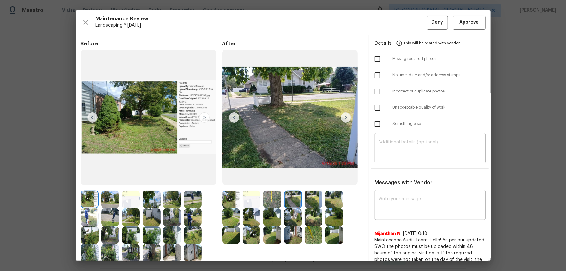
click at [310, 179] on img at bounding box center [313, 199] width 18 height 18
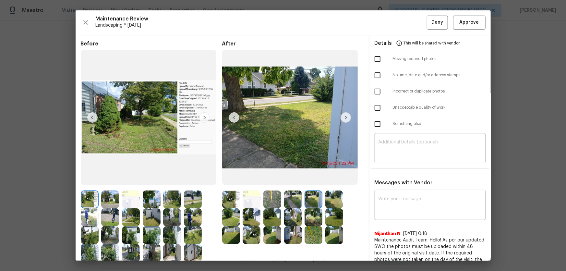
click at [323, 179] on div at bounding box center [314, 199] width 21 height 18
click at [326, 179] on img at bounding box center [334, 199] width 18 height 18
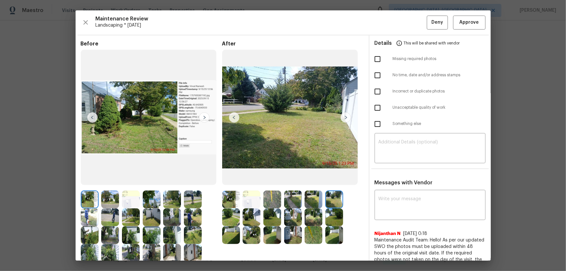
click at [229, 179] on img at bounding box center [231, 217] width 18 height 18
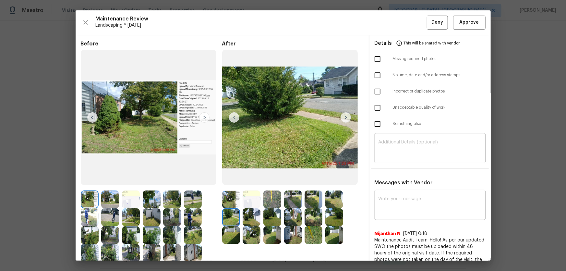
click at [250, 179] on img at bounding box center [251, 217] width 18 height 18
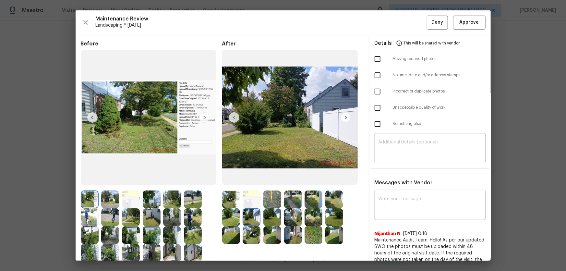
click at [274, 179] on img at bounding box center [272, 217] width 18 height 18
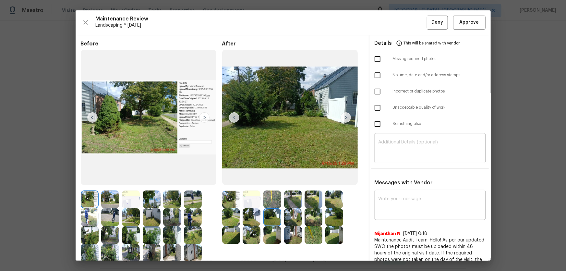
click at [290, 179] on img at bounding box center [293, 217] width 18 height 18
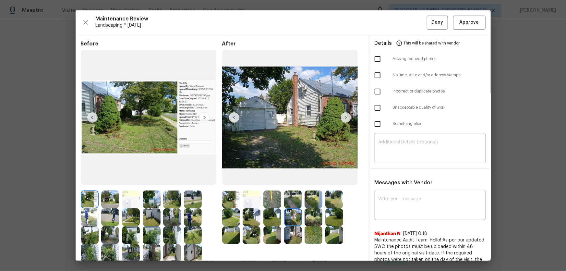
click at [307, 179] on img at bounding box center [313, 217] width 18 height 18
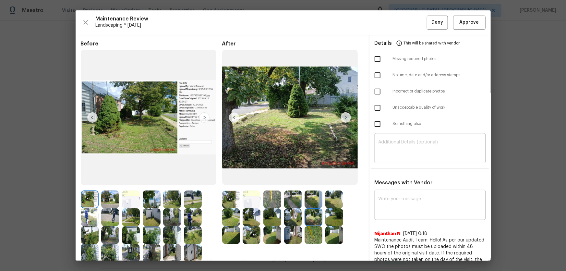
click at [325, 179] on img at bounding box center [334, 217] width 18 height 18
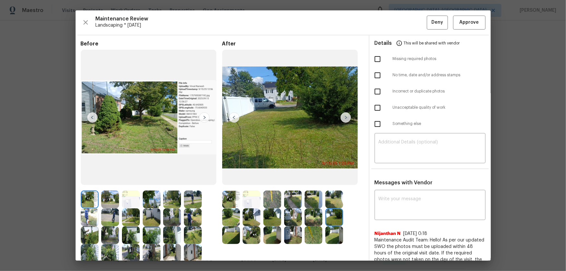
click at [235, 179] on img at bounding box center [231, 235] width 18 height 18
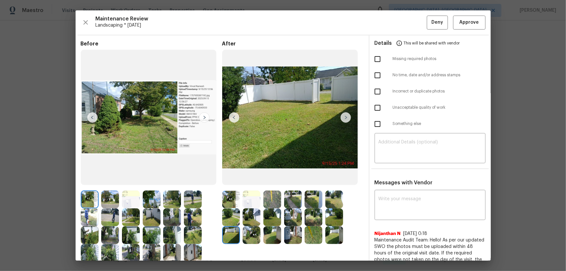
click at [244, 179] on img at bounding box center [251, 235] width 18 height 18
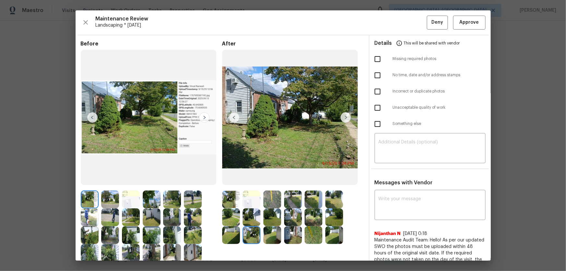
click at [269, 179] on img at bounding box center [272, 235] width 18 height 18
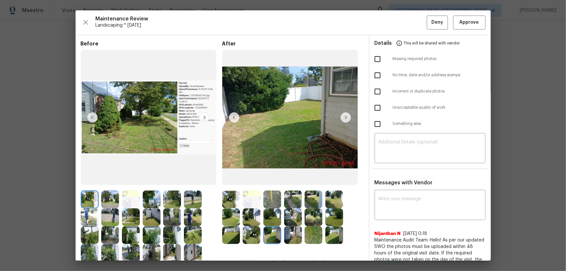
click at [288, 179] on img at bounding box center [293, 235] width 18 height 18
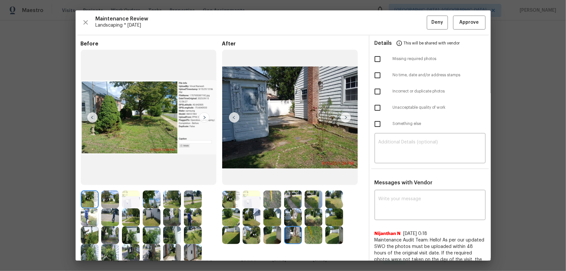
click at [311, 179] on img at bounding box center [313, 235] width 18 height 18
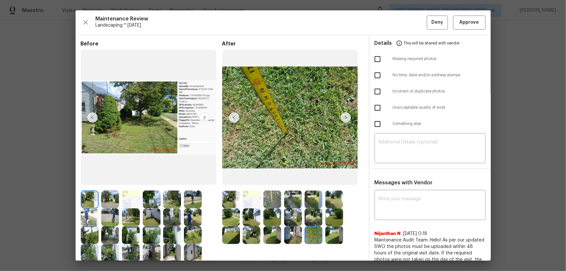
click at [343, 179] on div at bounding box center [335, 235] width 21 height 18
click at [337, 179] on img at bounding box center [334, 235] width 18 height 18
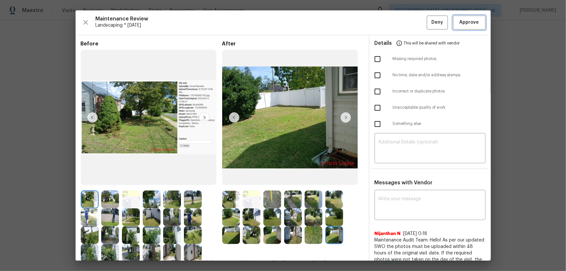
drag, startPoint x: 468, startPoint y: 24, endPoint x: 519, endPoint y: 4, distance: 54.3
click at [402, 25] on span "Approve" at bounding box center [468, 22] width 19 height 8
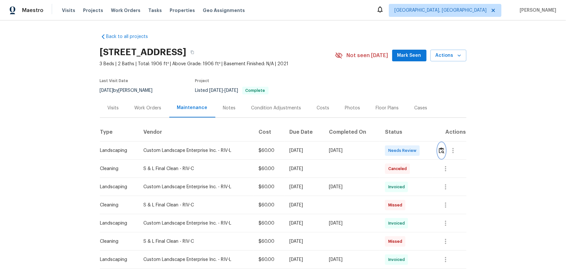
click at [402, 152] on img "button" at bounding box center [442, 150] width 6 height 6
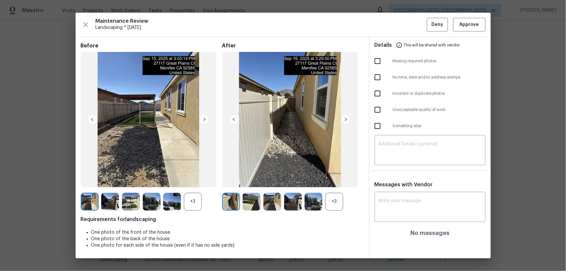
click at [338, 179] on div "+3" at bounding box center [334, 202] width 18 height 18
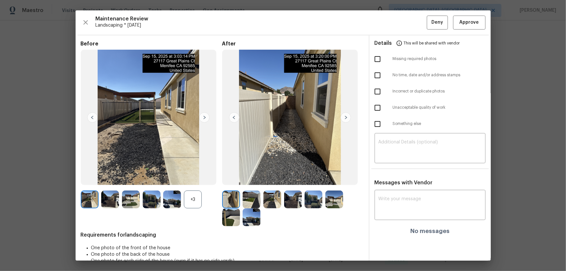
click at [193, 179] on div "+3" at bounding box center [193, 199] width 18 height 18
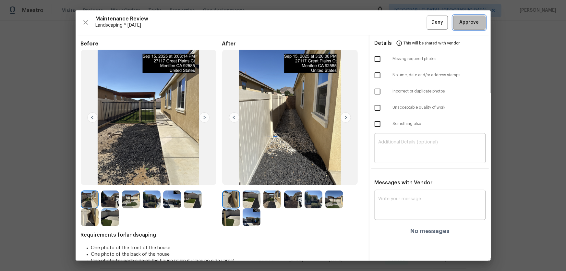
click at [402, 18] on button "Approve" at bounding box center [469, 23] width 32 height 14
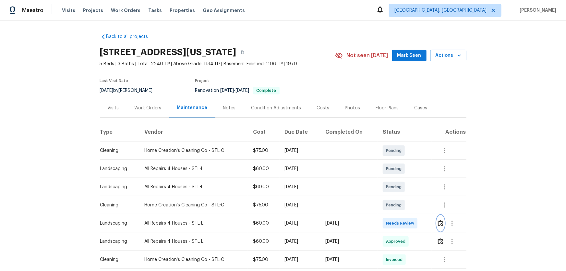
click at [402, 179] on img "button" at bounding box center [441, 223] width 6 height 6
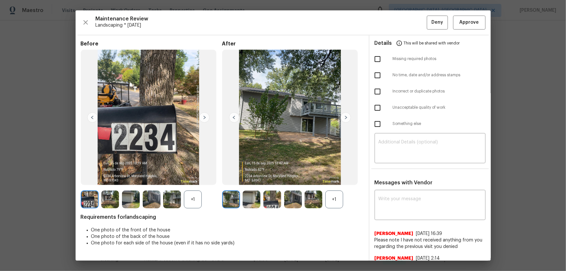
click at [332, 179] on div "+1" at bounding box center [334, 199] width 18 height 18
click at [197, 179] on div "+1" at bounding box center [193, 199] width 18 height 18
click at [253, 179] on img at bounding box center [251, 199] width 18 height 18
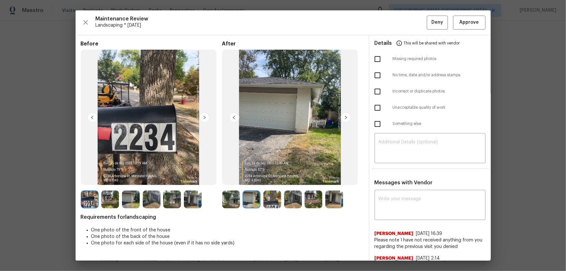
click at [271, 179] on img at bounding box center [272, 199] width 18 height 18
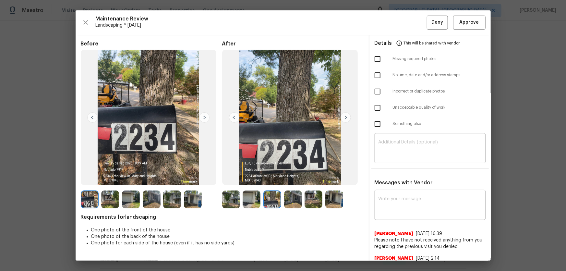
click at [288, 179] on img at bounding box center [293, 199] width 18 height 18
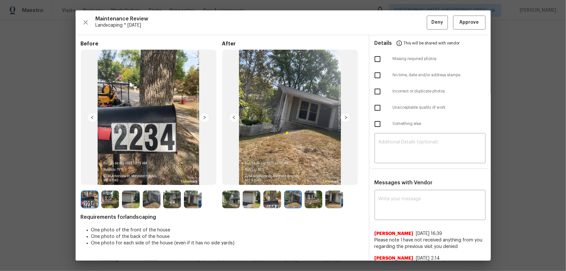
click at [306, 179] on img at bounding box center [313, 199] width 18 height 18
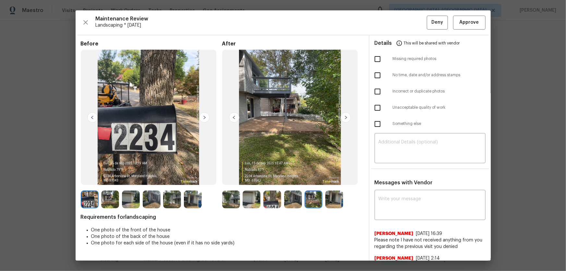
click at [328, 179] on img at bounding box center [334, 199] width 18 height 18
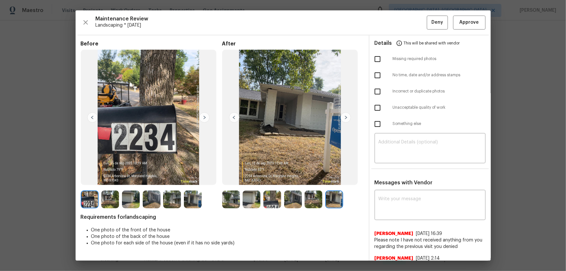
click at [402, 13] on div "Maintenance Review Landscaping * [DATE] Deny Approve Before After Requirements …" at bounding box center [283, 135] width 415 height 250
click at [402, 23] on span "Approve" at bounding box center [468, 22] width 19 height 8
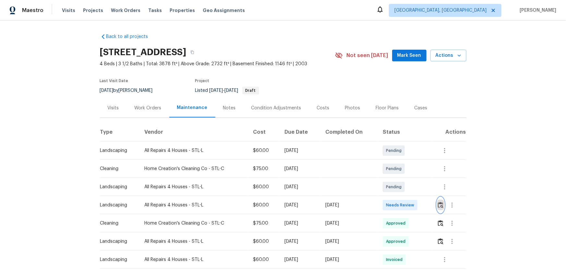
click at [402, 179] on img "button" at bounding box center [441, 205] width 6 height 6
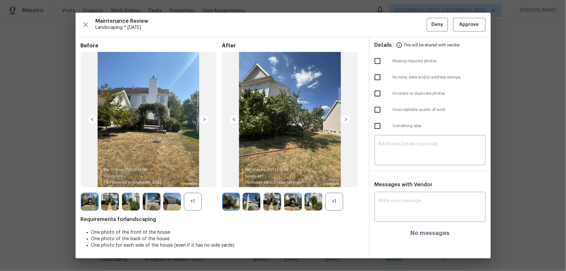
click at [338, 179] on div "+1" at bounding box center [334, 202] width 18 height 18
click at [191, 179] on div "+1" at bounding box center [193, 202] width 18 height 18
click at [246, 179] on img at bounding box center [251, 202] width 18 height 18
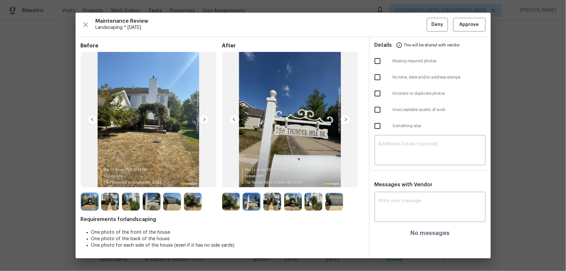
click at [269, 179] on img at bounding box center [272, 202] width 18 height 18
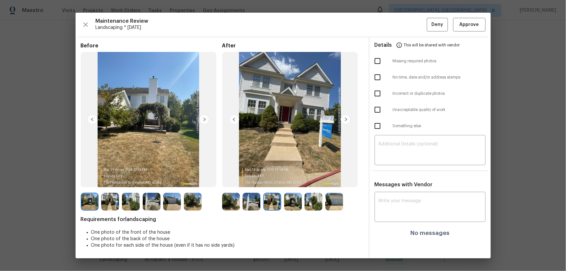
click at [290, 179] on img at bounding box center [293, 202] width 18 height 18
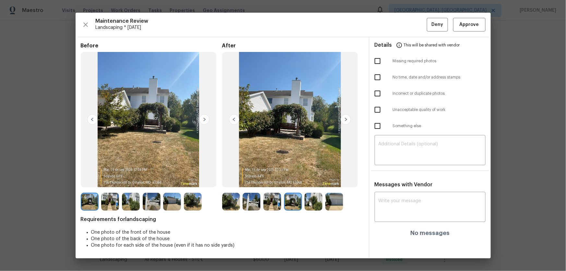
click at [318, 179] on img at bounding box center [313, 202] width 18 height 18
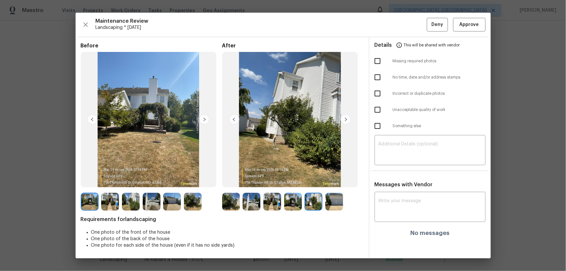
click at [342, 179] on img at bounding box center [334, 202] width 18 height 18
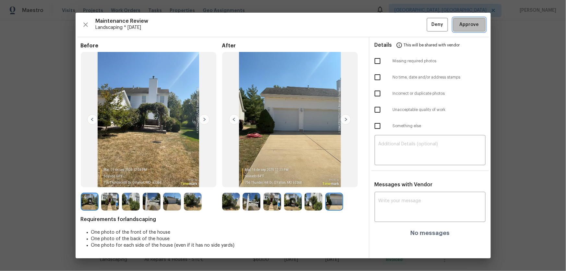
click at [402, 28] on span "Approve" at bounding box center [468, 25] width 19 height 8
